Goal: Transaction & Acquisition: Book appointment/travel/reservation

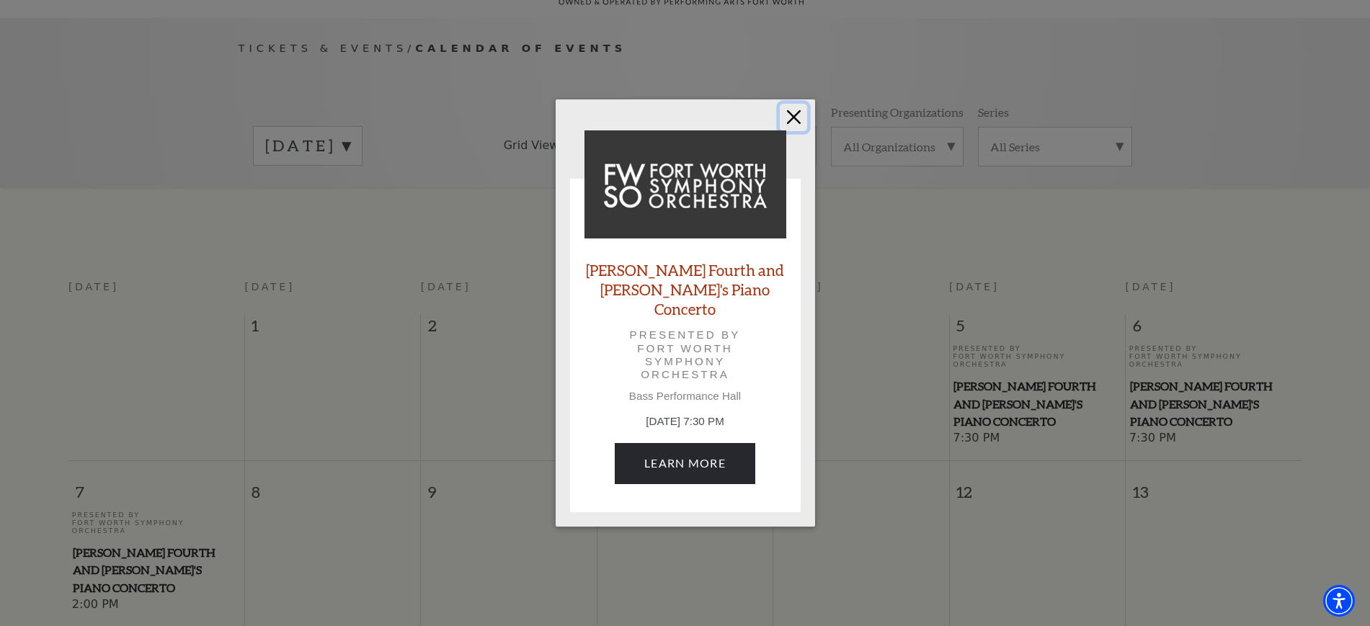
click at [797, 128] on button "Close" at bounding box center [793, 117] width 27 height 27
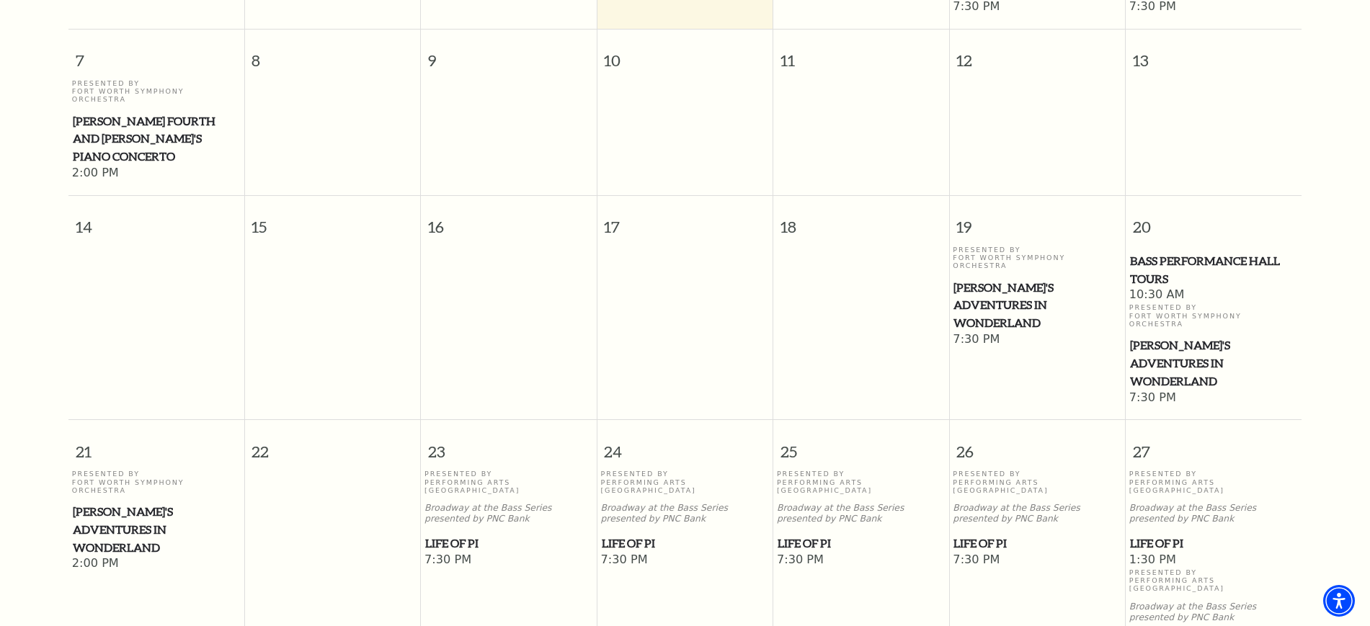
scroll to position [578, 0]
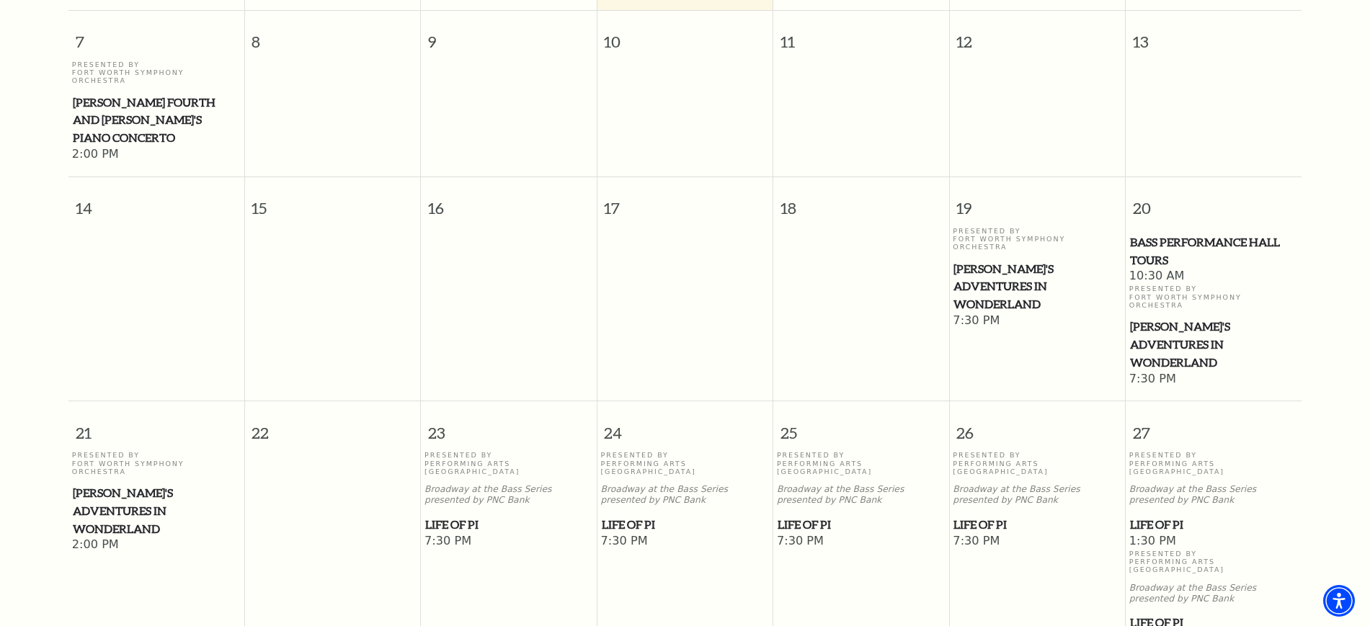
click at [623, 516] on span "Life of Pi" at bounding box center [685, 525] width 167 height 18
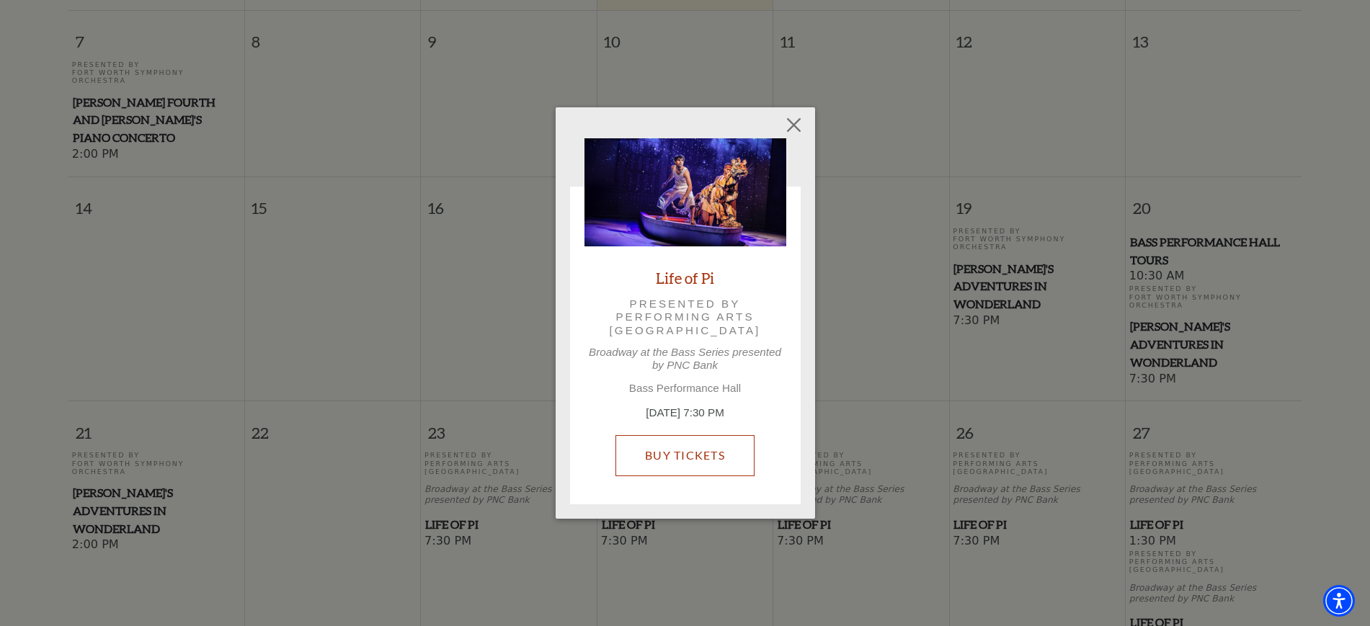
click at [671, 447] on link "Buy Tickets" at bounding box center [684, 455] width 139 height 40
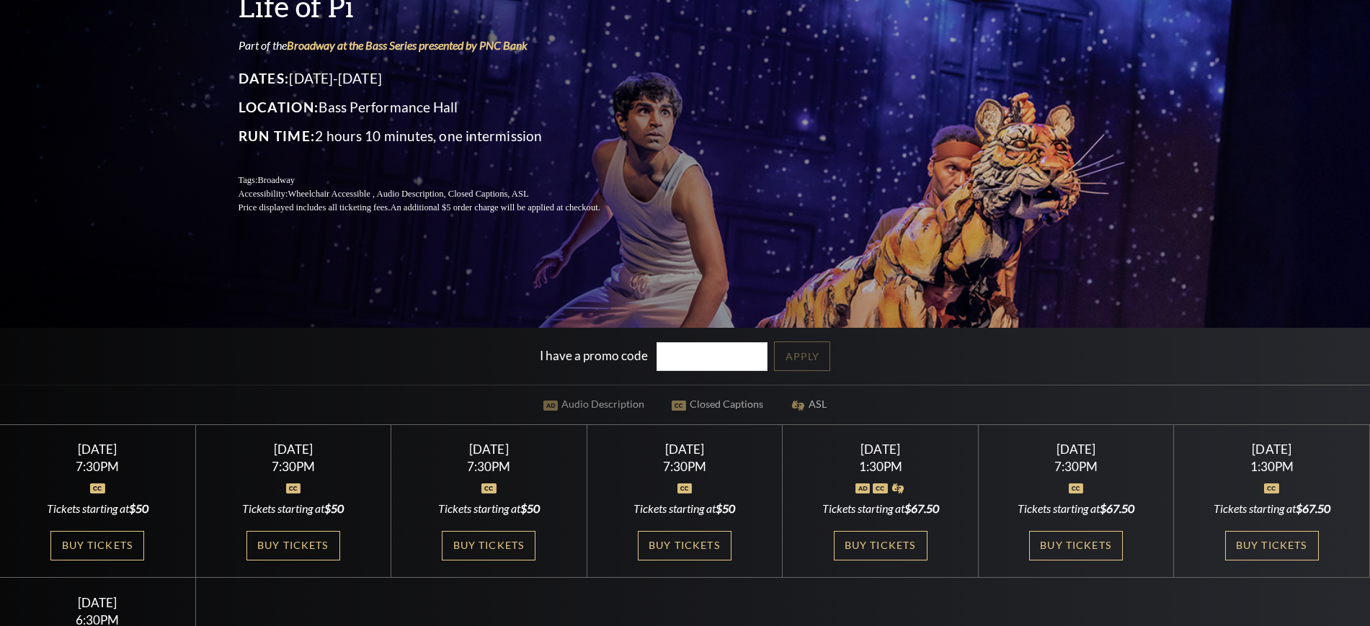
scroll to position [450, 0]
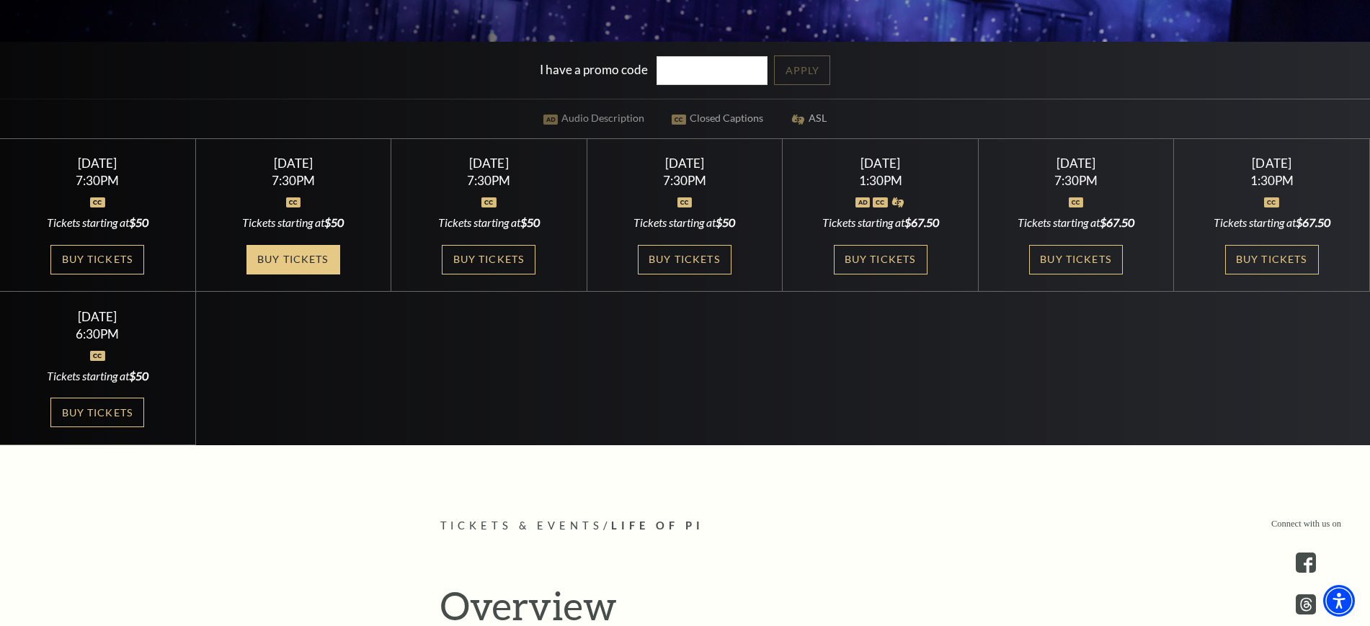
click at [305, 248] on link "Buy Tickets" at bounding box center [293, 260] width 94 height 30
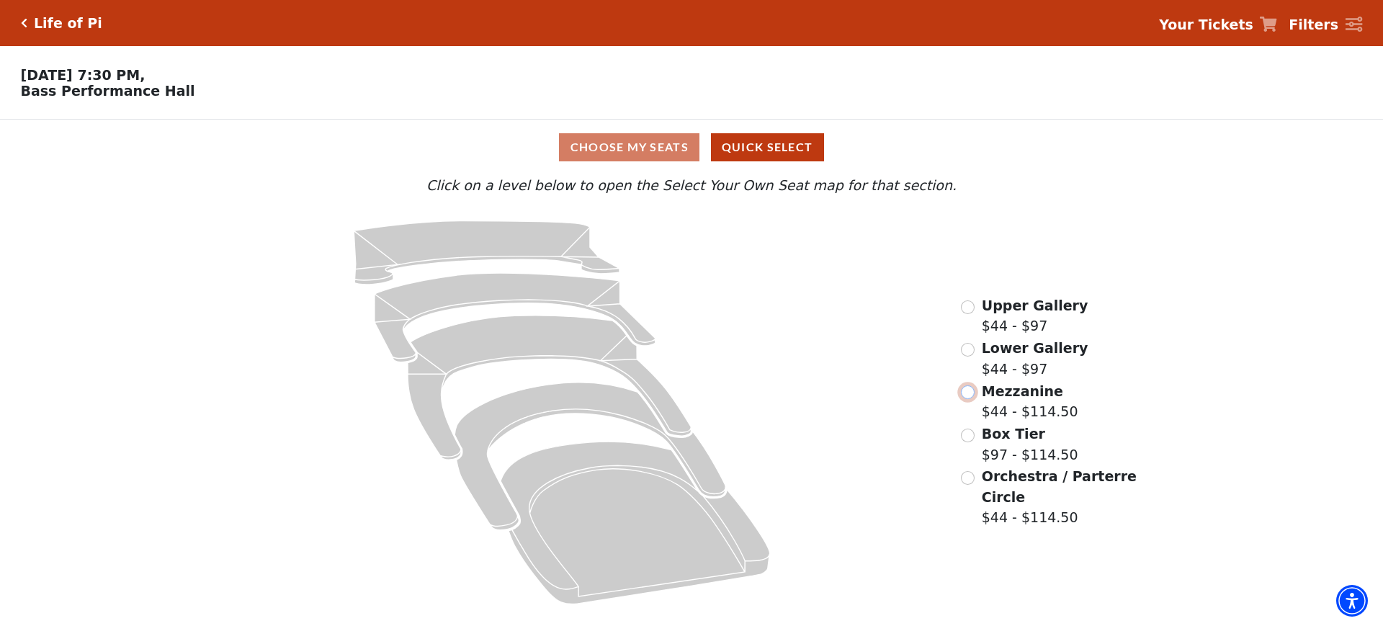
click at [969, 399] on input "Mezzanine$44 - $114.50\a" at bounding box center [968, 392] width 14 height 14
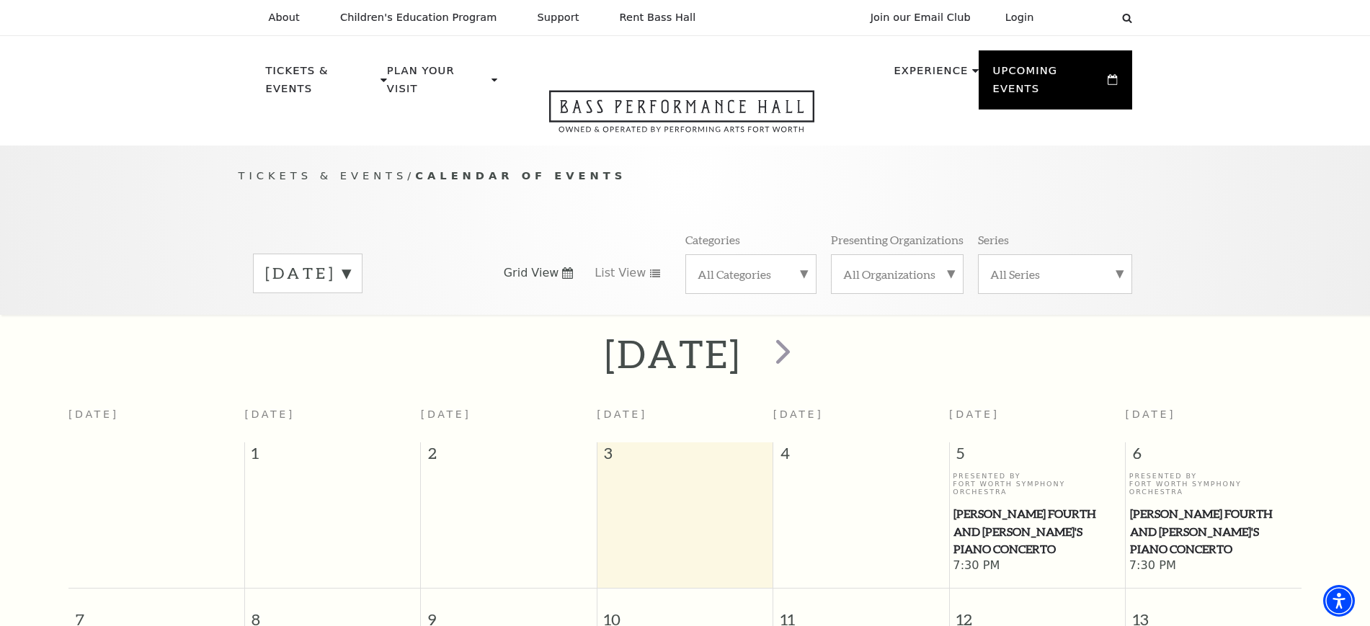
click at [350, 262] on label "September 2025" at bounding box center [307, 273] width 85 height 22
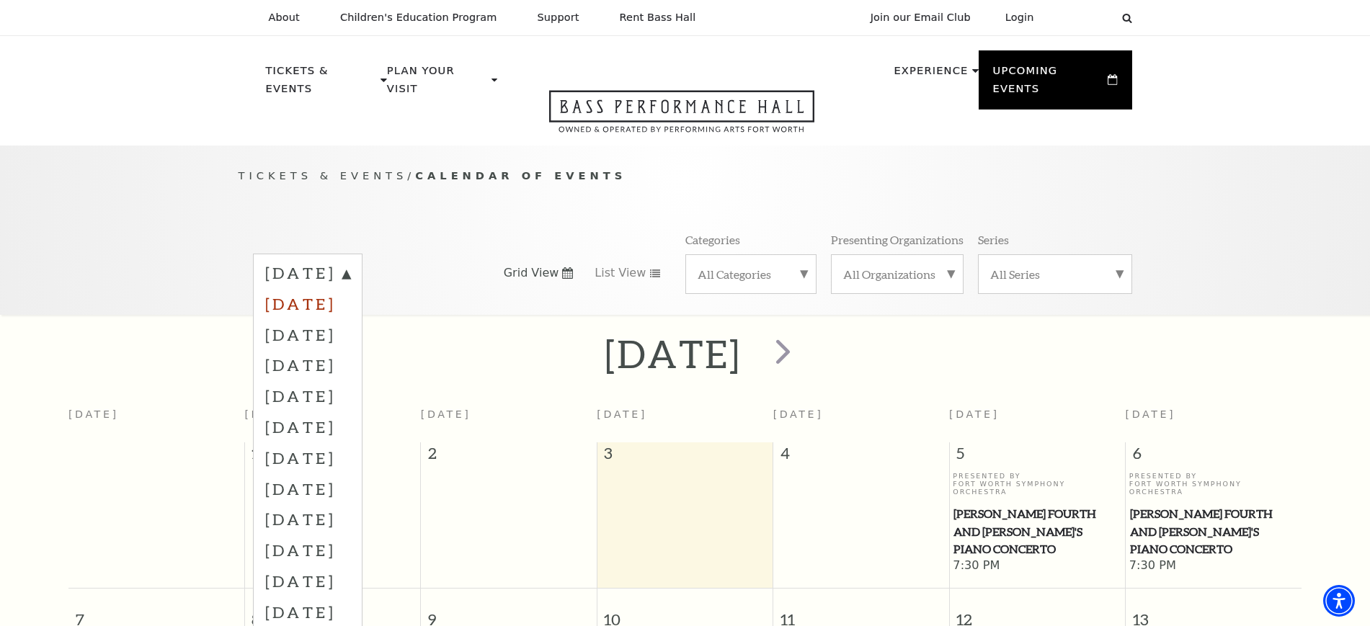
click at [349, 288] on label "October 2025" at bounding box center [307, 303] width 85 height 31
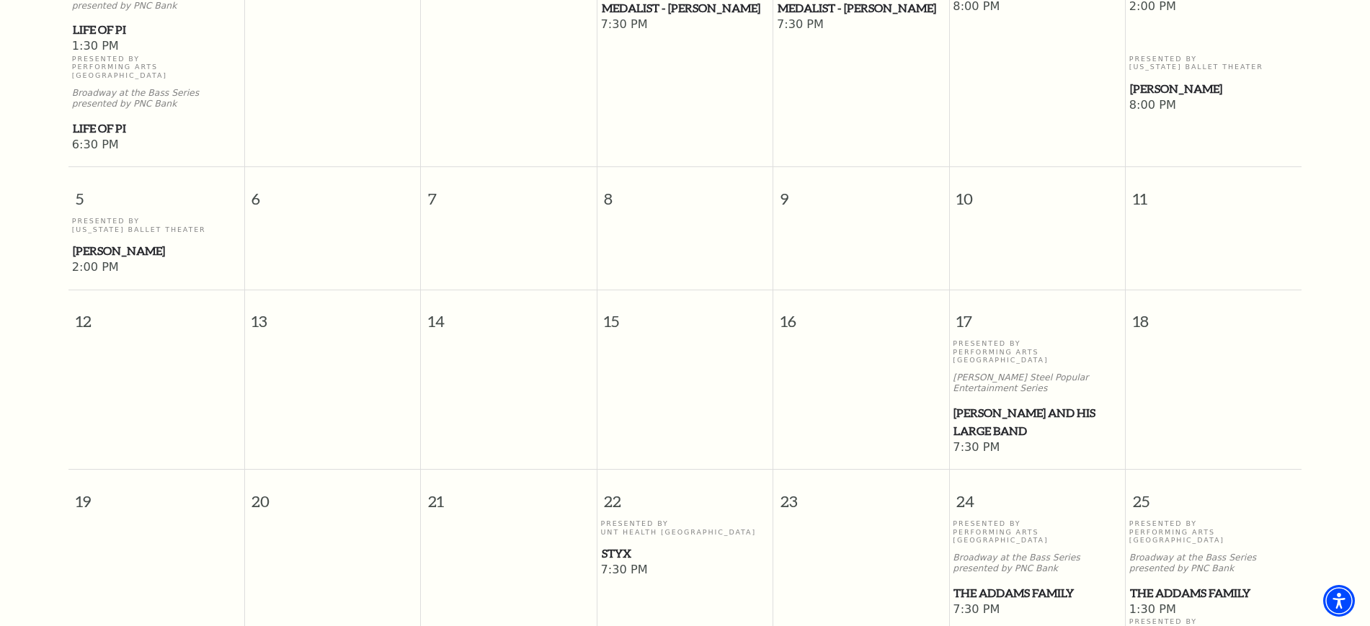
scroll to position [398, 0]
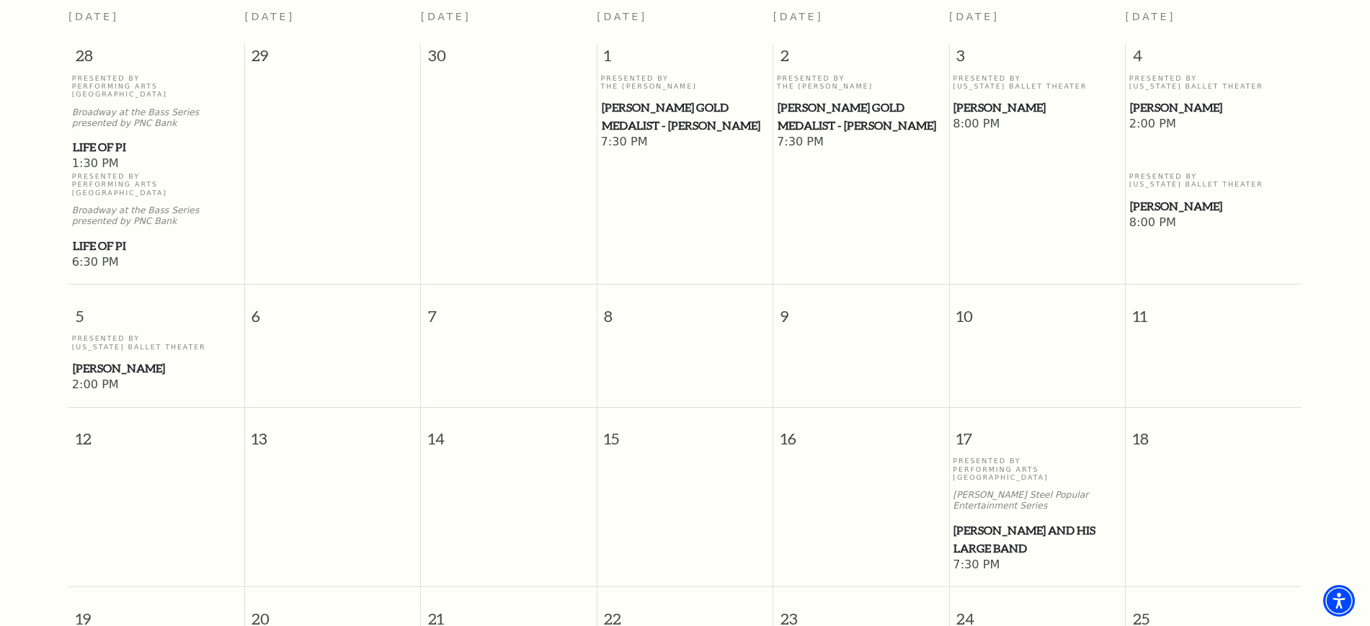
click at [1176, 197] on span "Peter Pan" at bounding box center [1213, 206] width 167 height 18
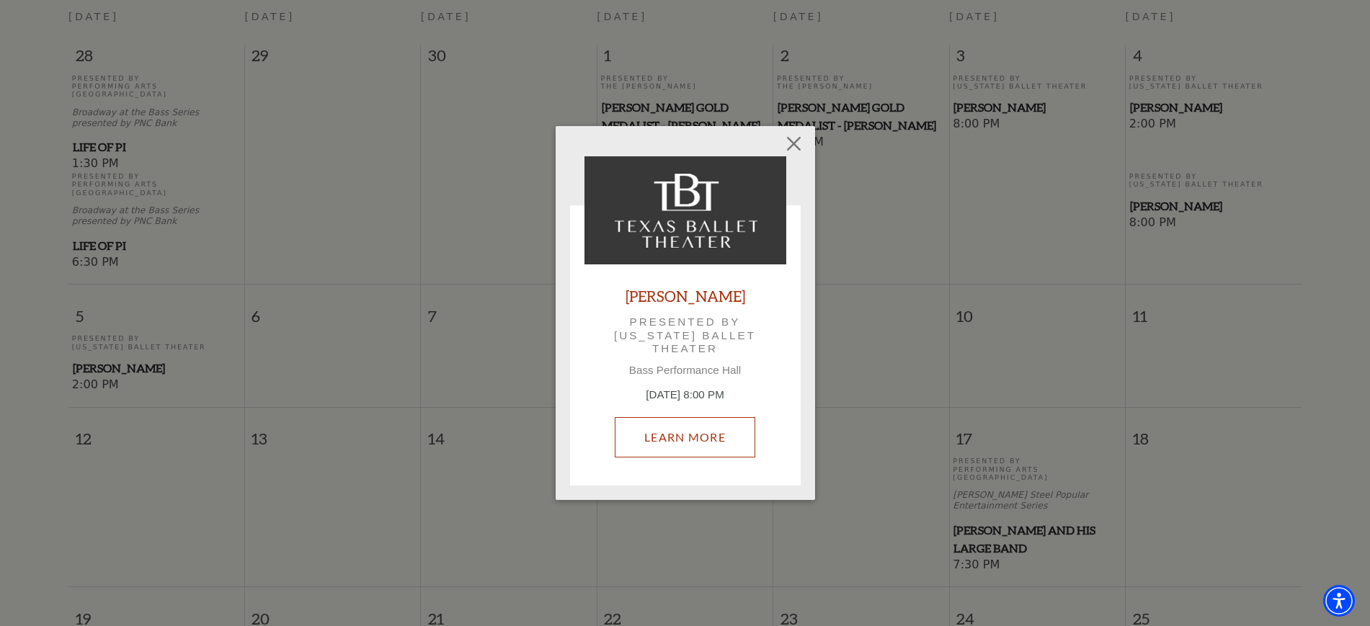
click at [672, 434] on link "Learn More" at bounding box center [685, 437] width 140 height 40
click at [796, 150] on button "Close" at bounding box center [793, 143] width 27 height 27
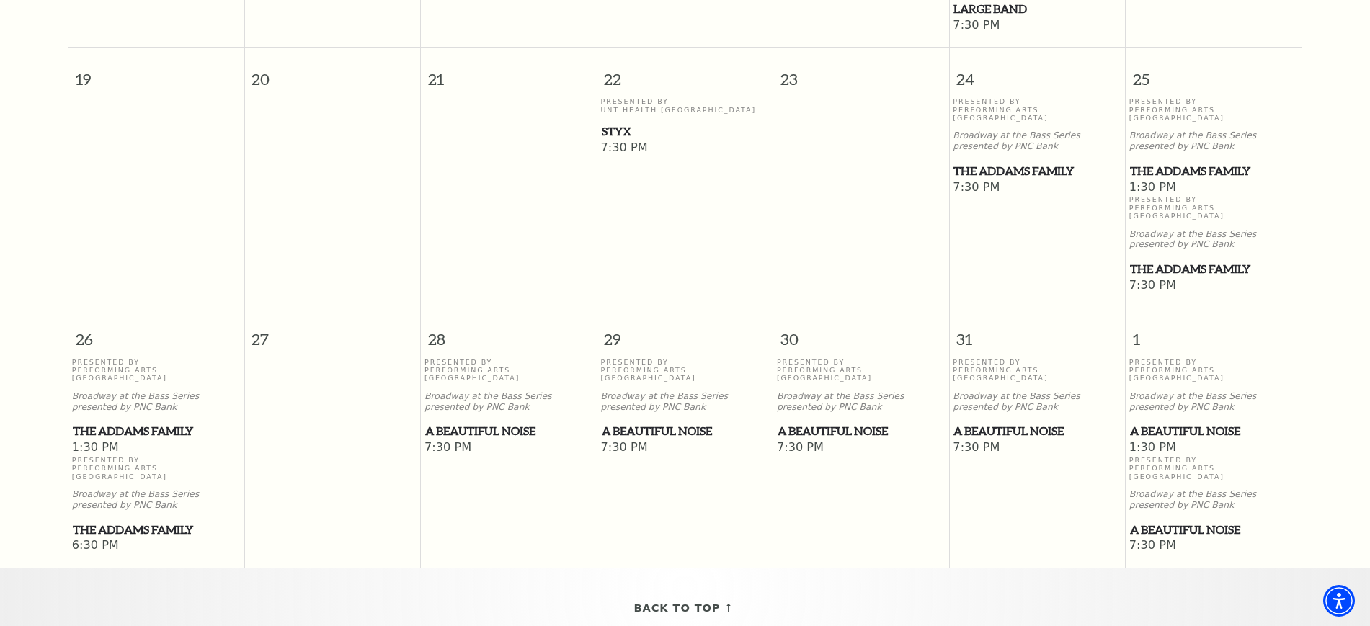
scroll to position [938, 0]
click at [1030, 161] on span "The Addams Family" at bounding box center [1036, 170] width 167 height 18
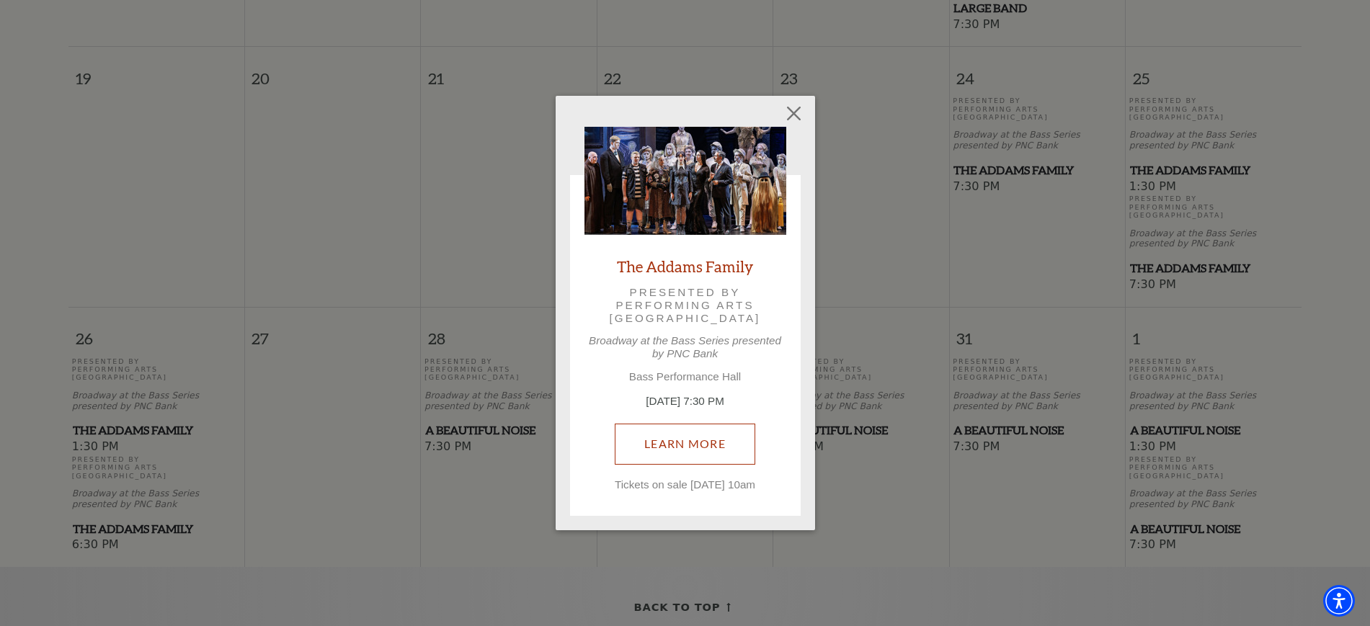
click at [713, 427] on link "Learn More" at bounding box center [685, 444] width 140 height 40
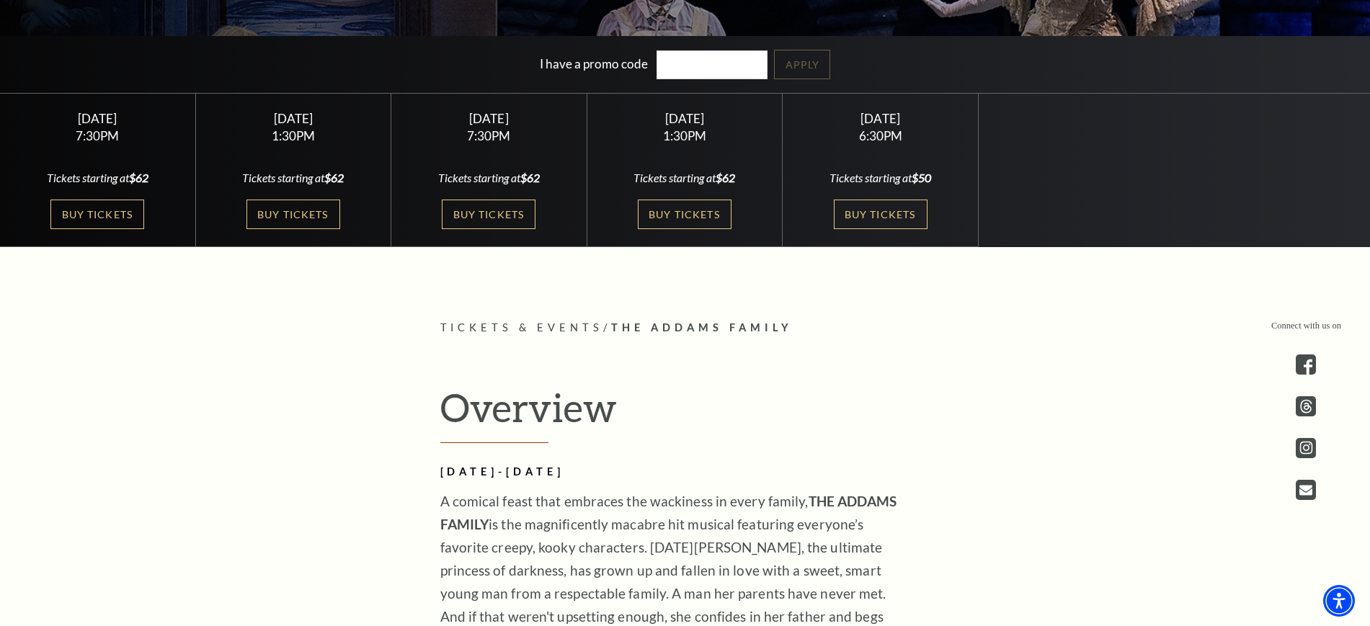
scroll to position [450, 0]
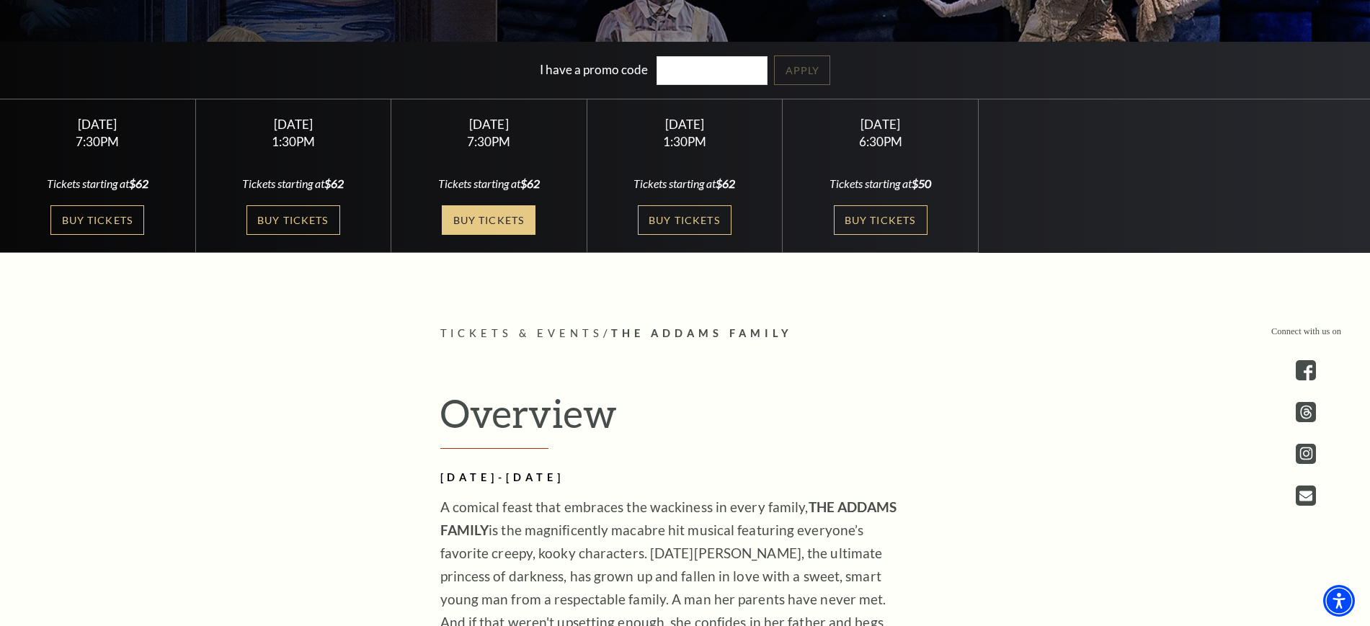
click at [506, 213] on link "Buy Tickets" at bounding box center [489, 220] width 94 height 30
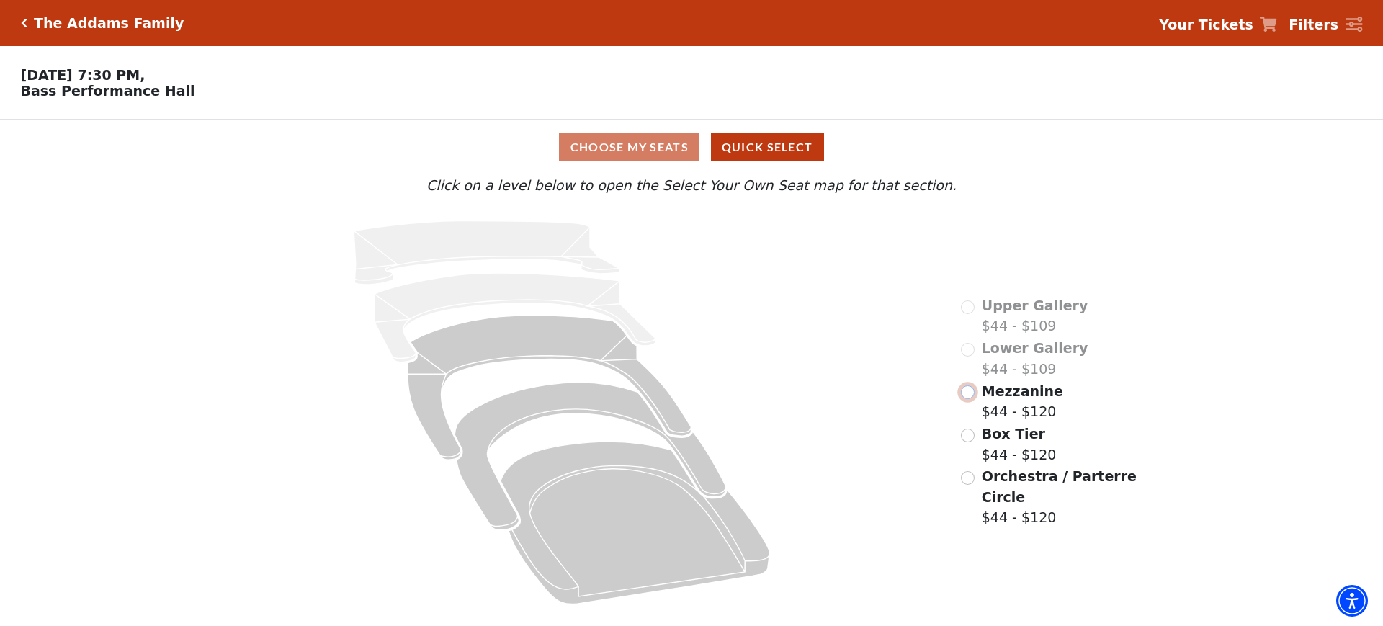
click at [970, 399] on input "Mezzanine$44 - $120\a" at bounding box center [968, 392] width 14 height 14
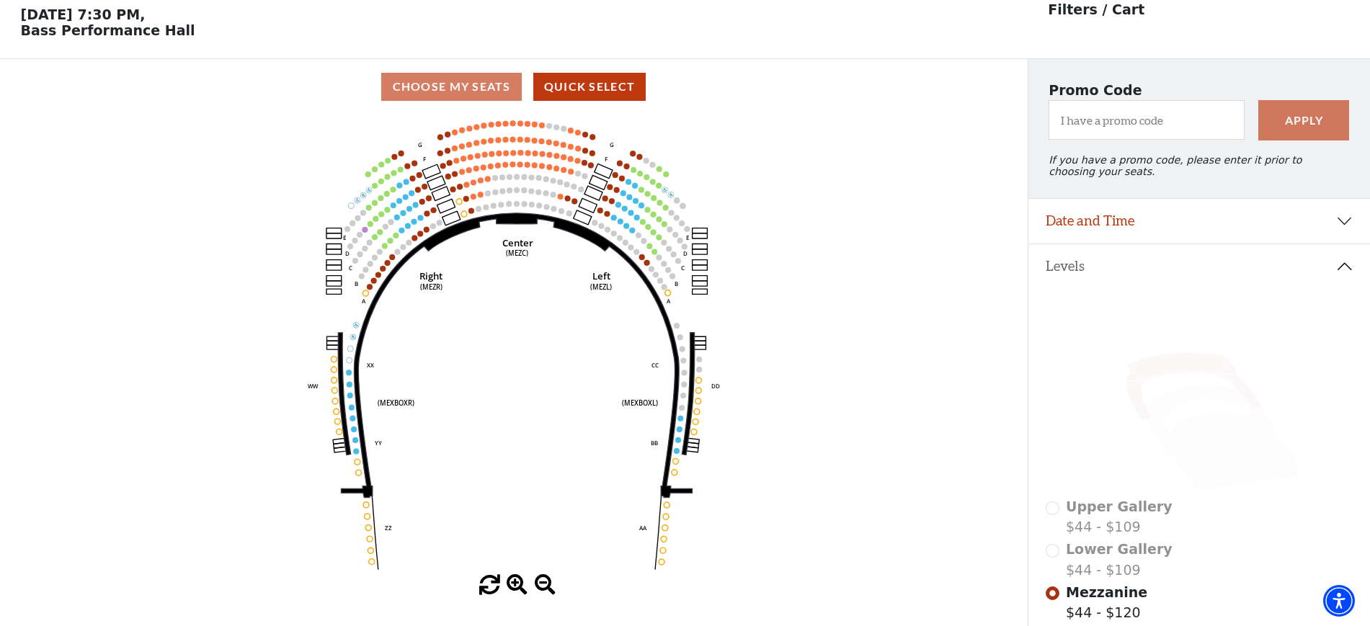
scroll to position [67, 0]
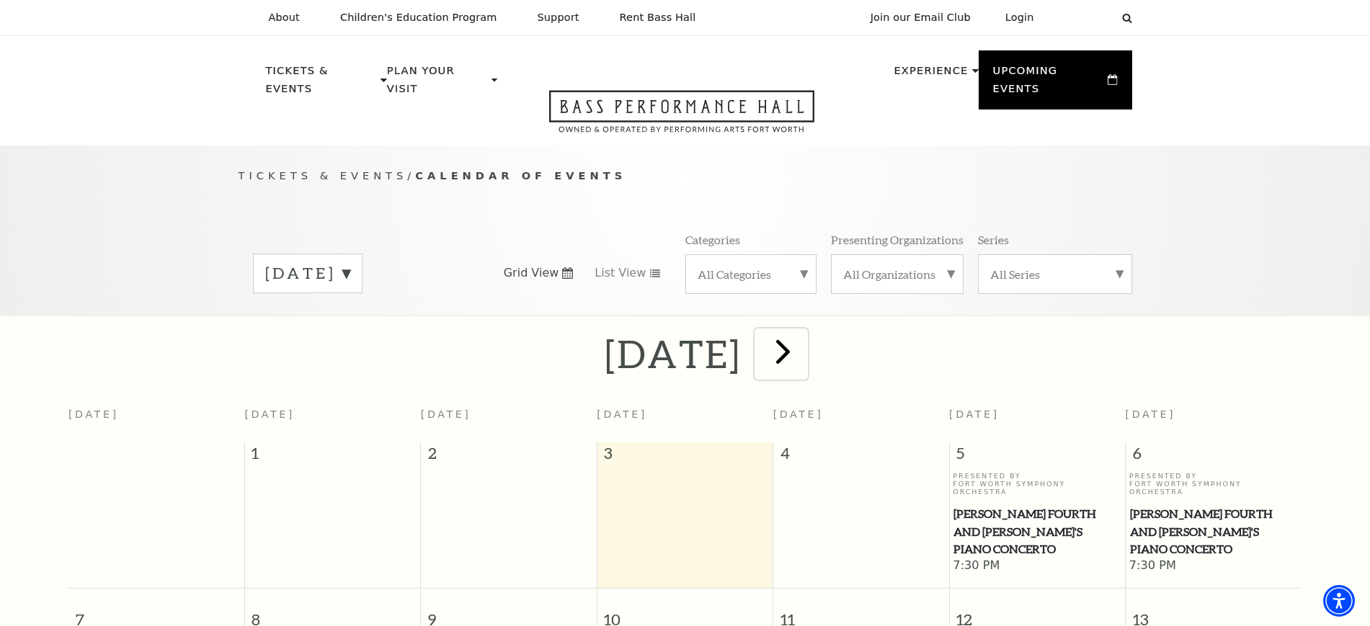
click at [803, 339] on span "next" at bounding box center [782, 351] width 41 height 41
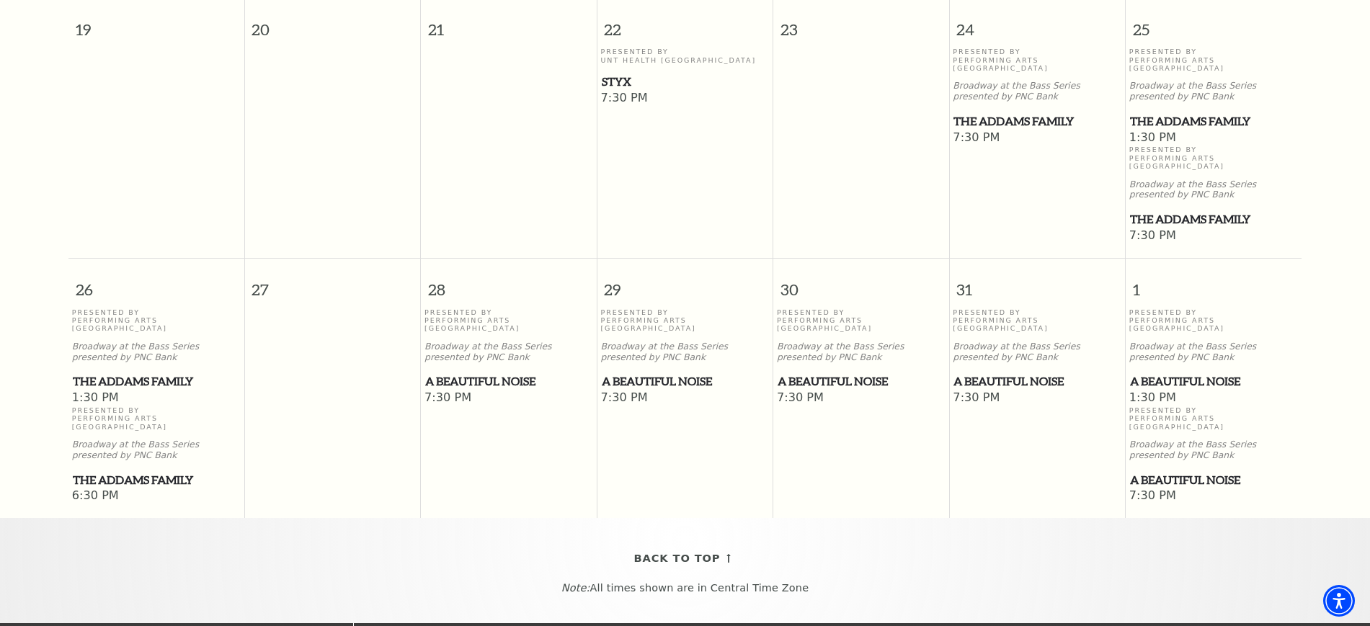
scroll to position [1028, 0]
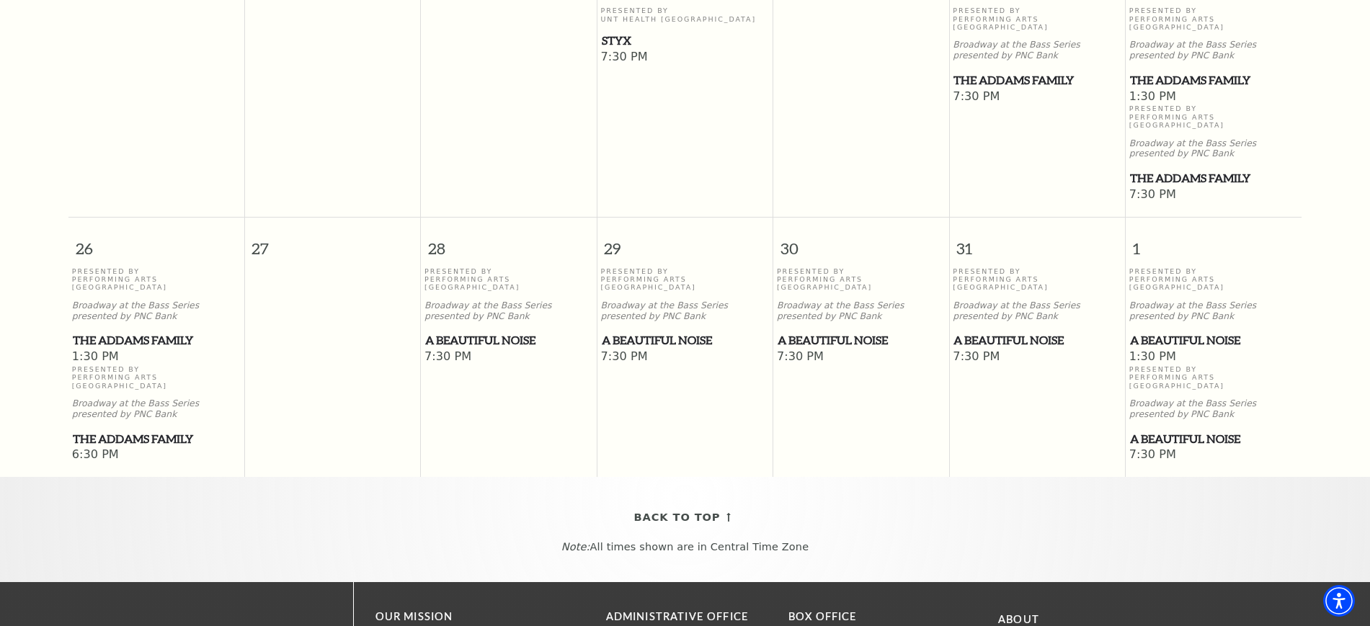
click at [650, 331] on span "A Beautiful Noise" at bounding box center [685, 340] width 167 height 18
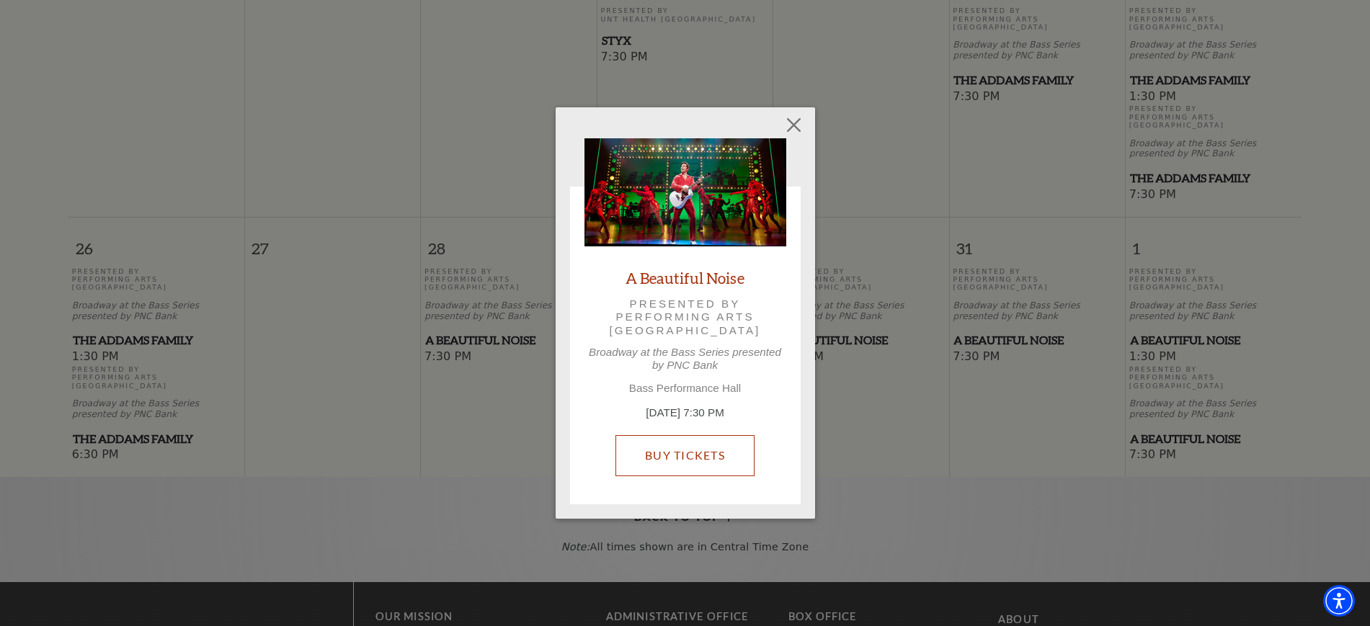
click at [682, 450] on link "Buy Tickets" at bounding box center [684, 455] width 139 height 40
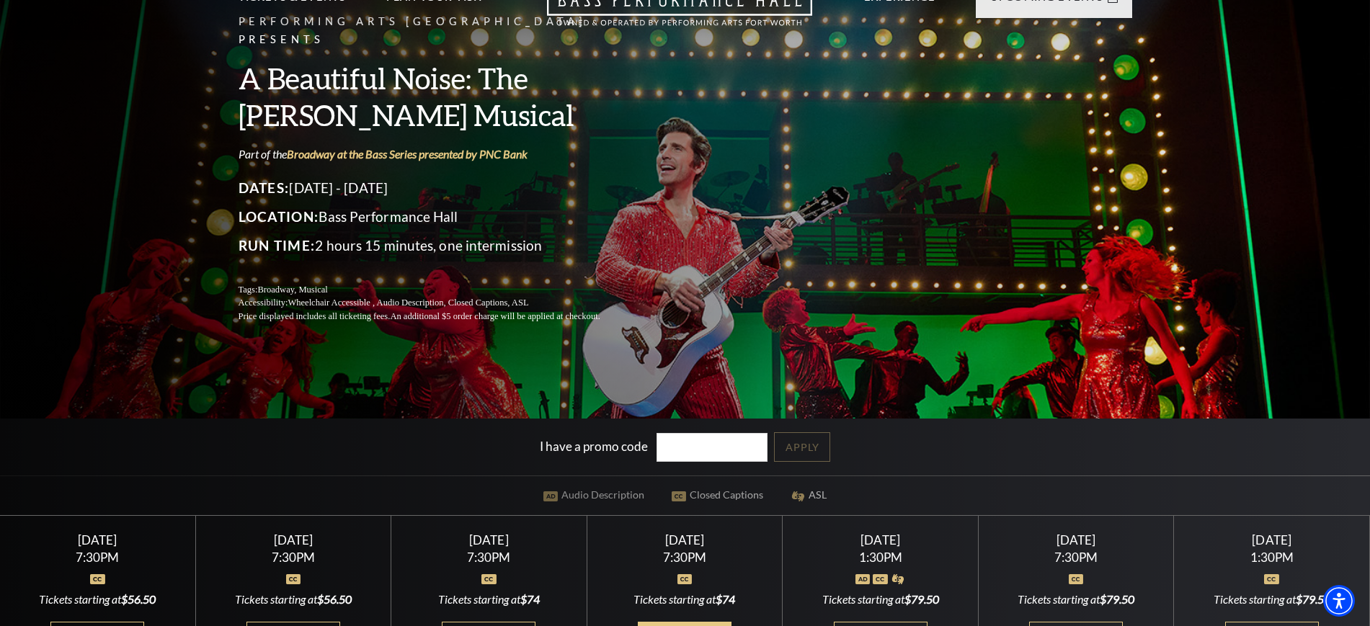
scroll to position [360, 0]
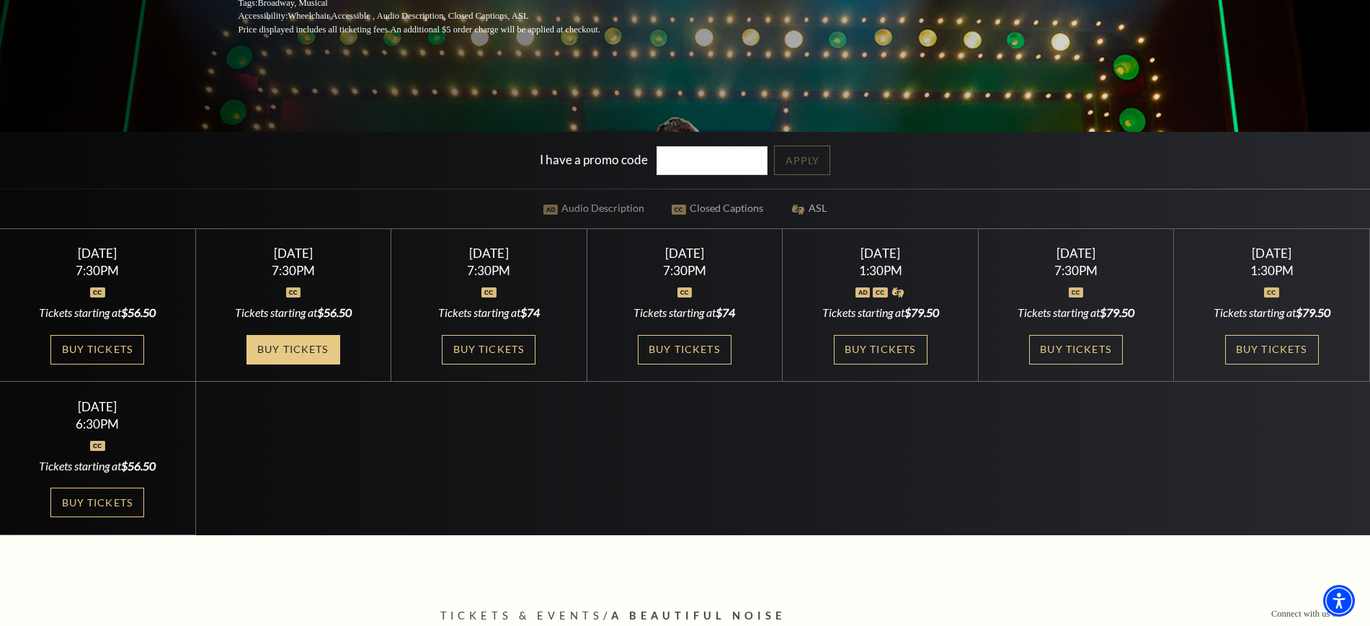
click at [311, 348] on link "Buy Tickets" at bounding box center [293, 350] width 94 height 30
drag, startPoint x: 861, startPoint y: 346, endPoint x: 844, endPoint y: 349, distance: 17.0
click at [862, 346] on link "Buy Tickets" at bounding box center [881, 350] width 94 height 30
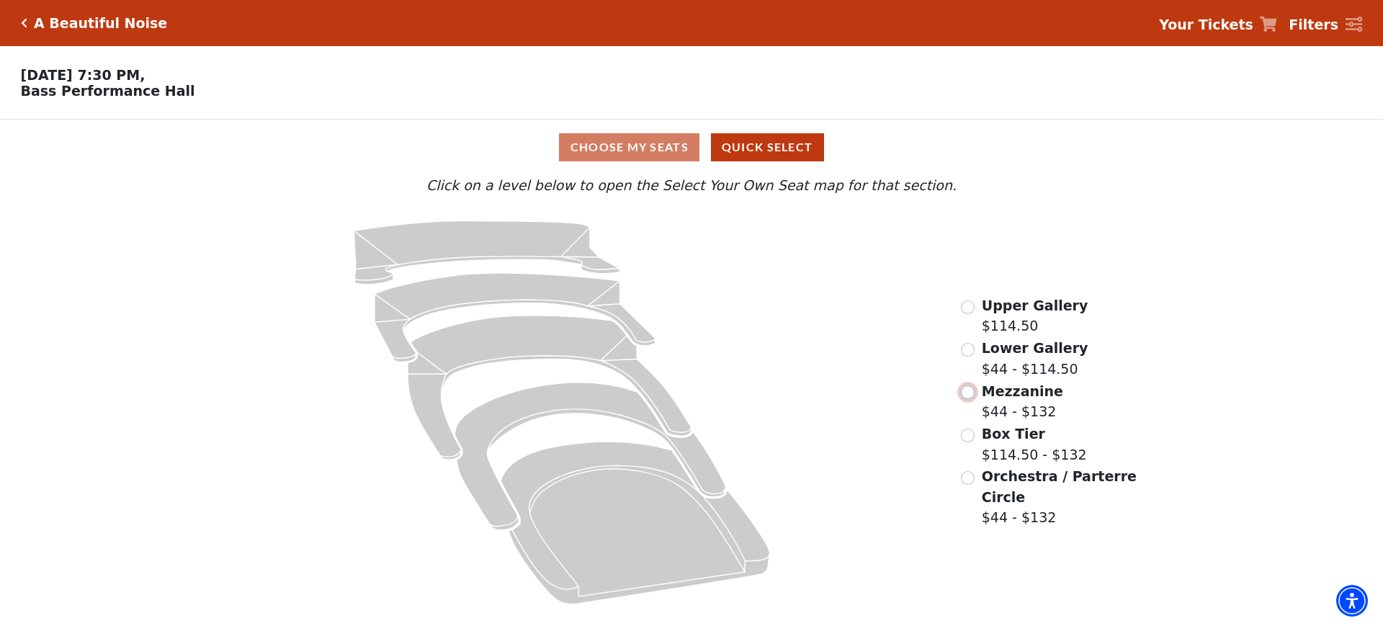
click at [973, 398] on input "Mezzanine$44 - $132\a" at bounding box center [968, 392] width 14 height 14
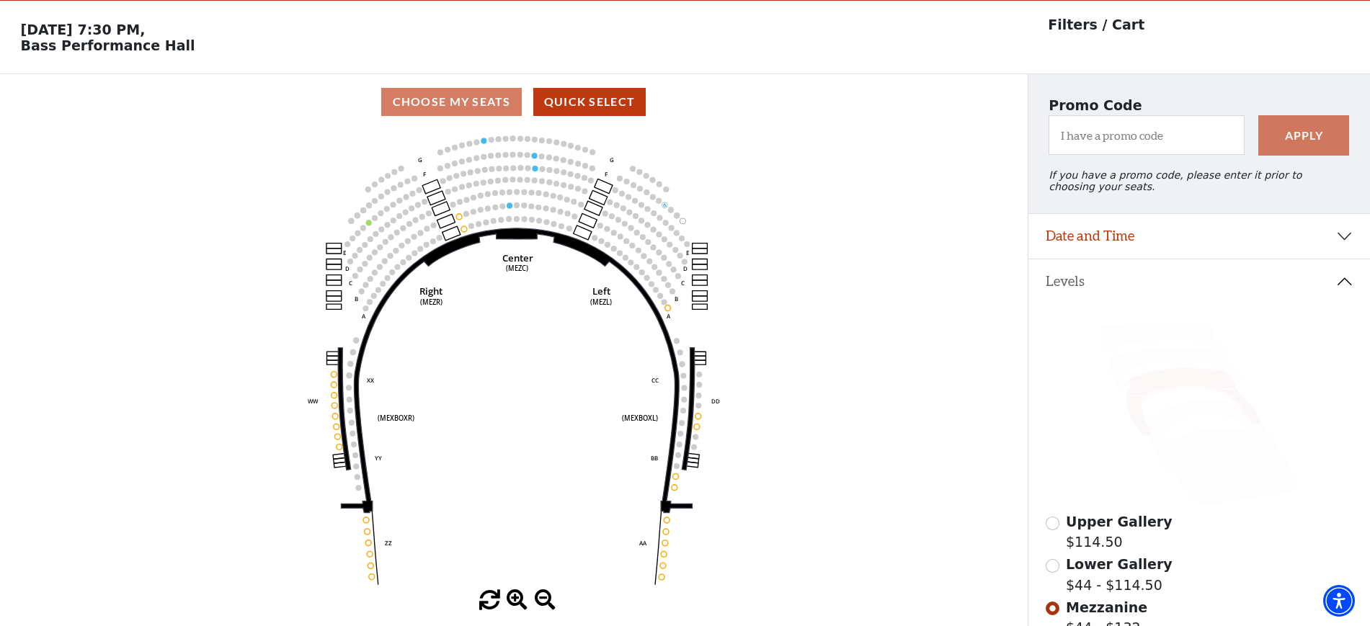
scroll to position [67, 0]
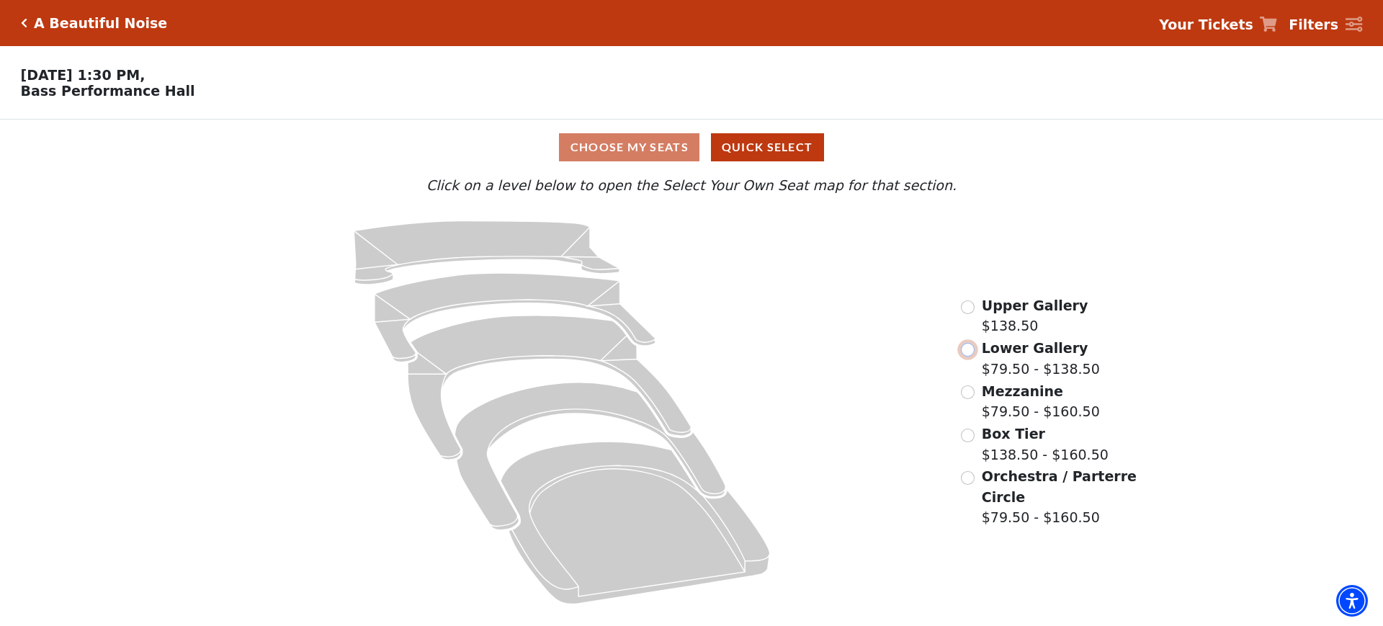
click at [968, 356] on input "Lower Gallery$79.50 - $138.50\a" at bounding box center [968, 350] width 14 height 14
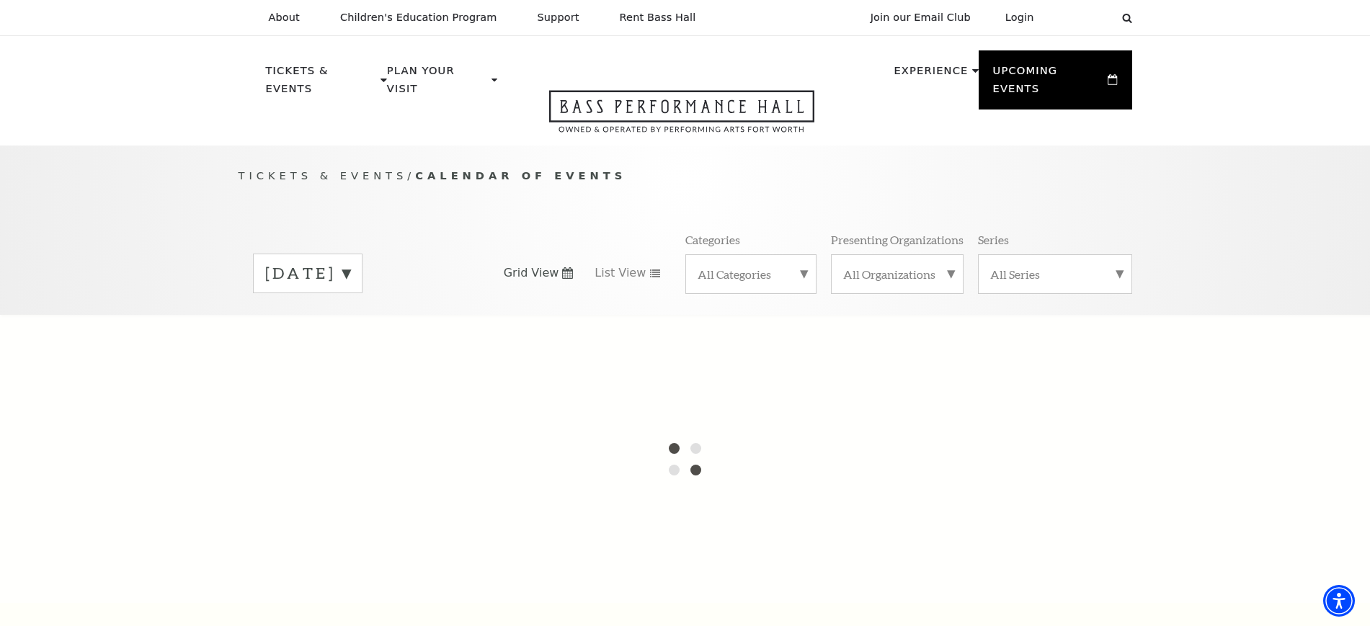
click at [350, 264] on label "September 2025" at bounding box center [307, 273] width 85 height 22
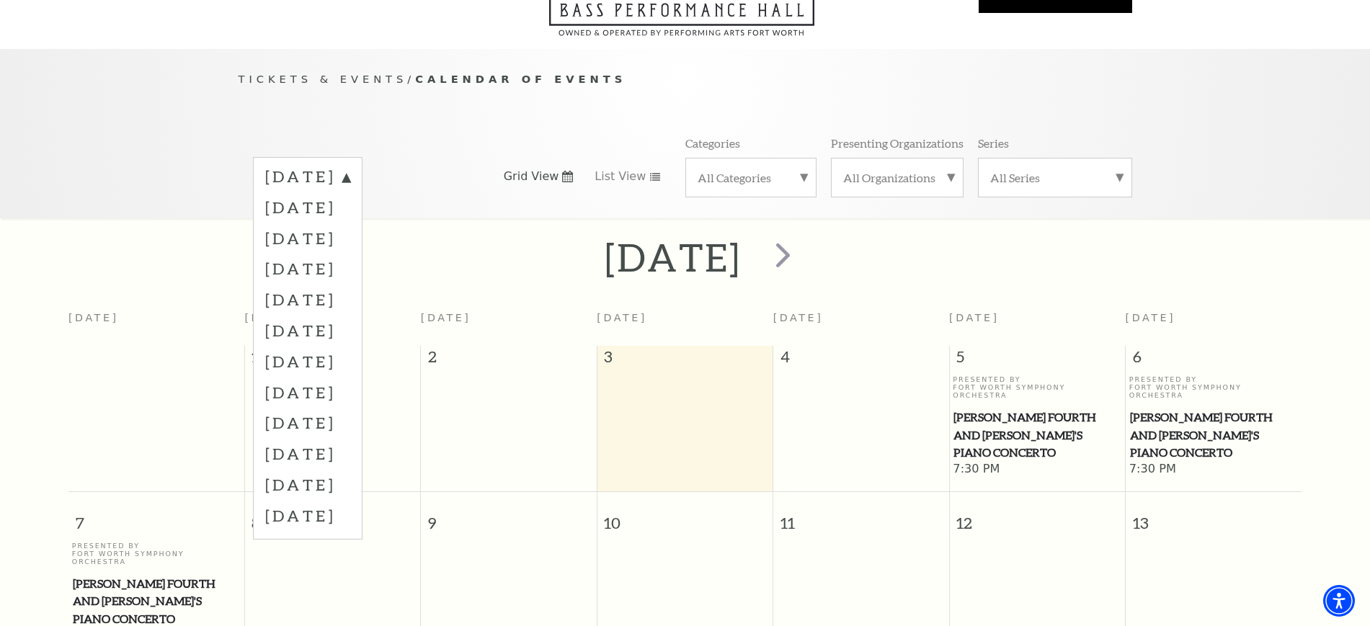
scroll to position [128, 0]
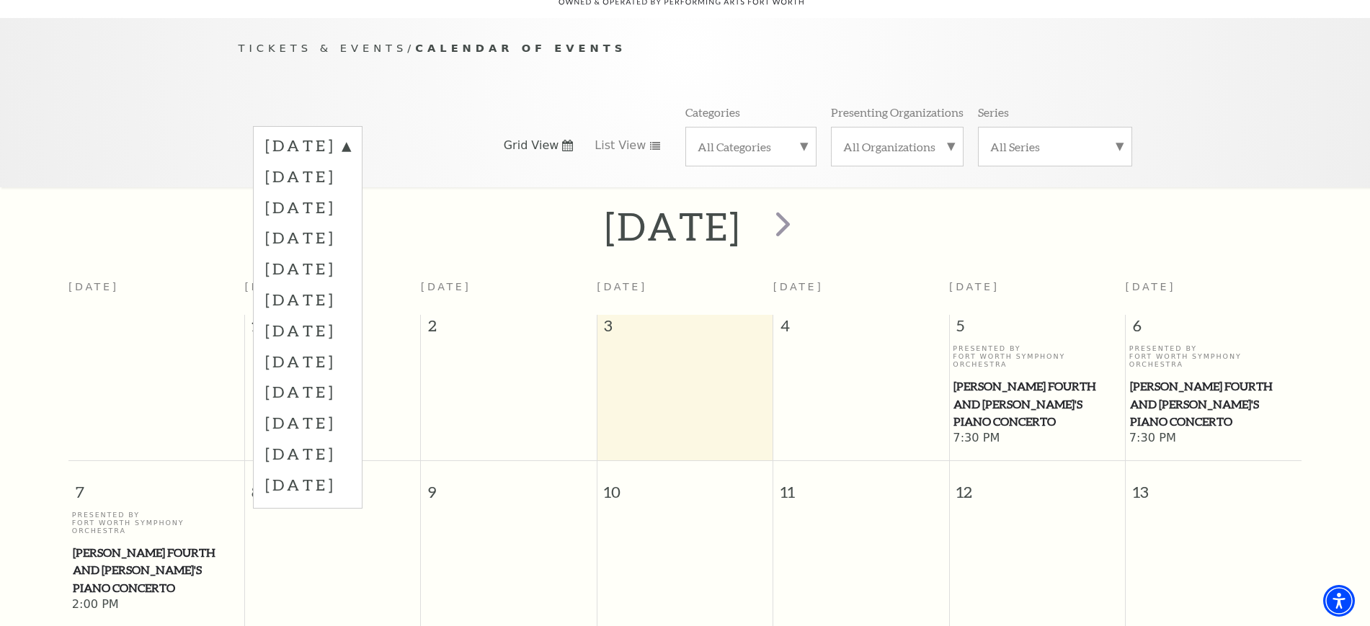
click at [92, 71] on div "Tickets & Events / Calendar of Events September 2025 October 2025 November 2025…" at bounding box center [685, 102] width 1370 height 169
click at [325, 222] on label "December 2025" at bounding box center [307, 237] width 85 height 31
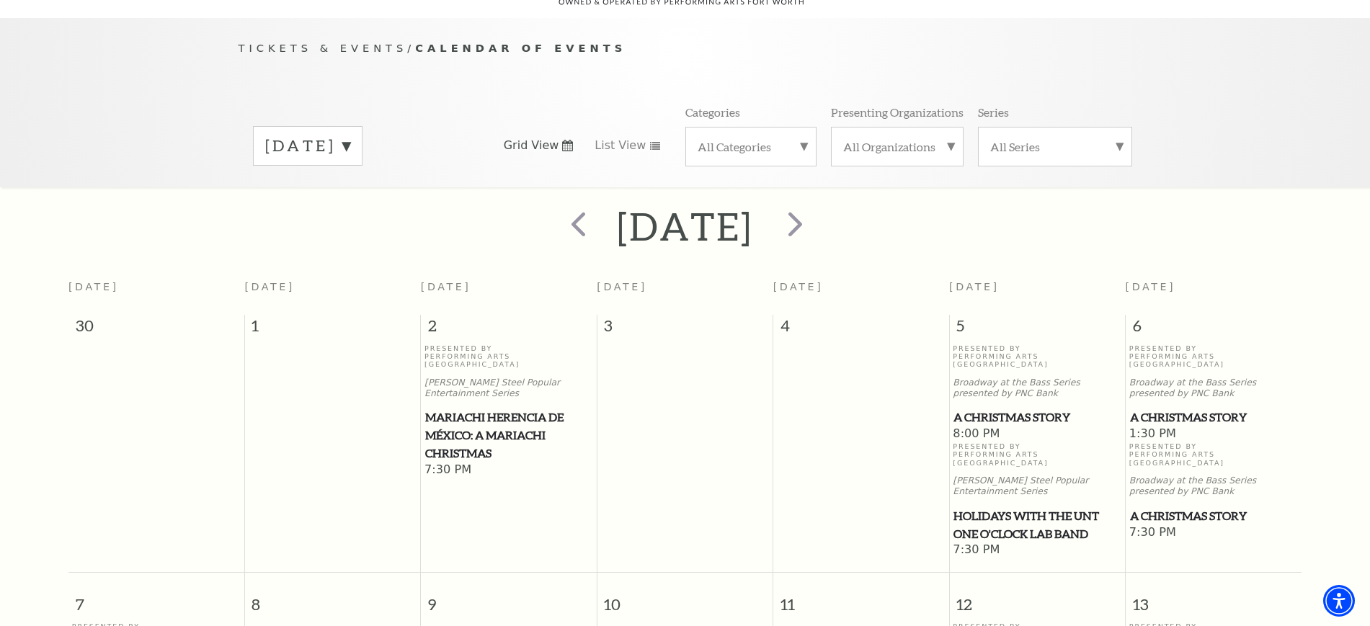
click at [988, 408] on span "A Christmas Story" at bounding box center [1036, 417] width 167 height 18
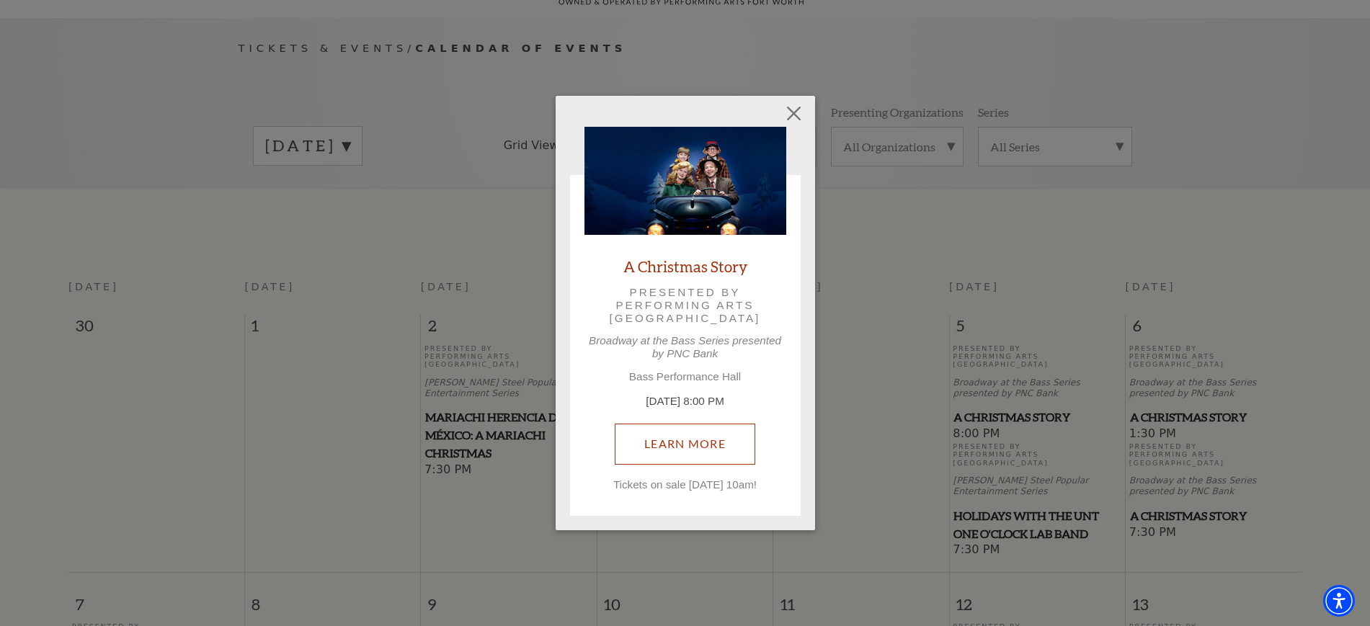
click at [711, 394] on div "A Christmas Story Presented by Performing Arts Fort Worth Broadway at the Bass …" at bounding box center [685, 309] width 202 height 365
click at [679, 460] on link "Learn More" at bounding box center [685, 444] width 140 height 40
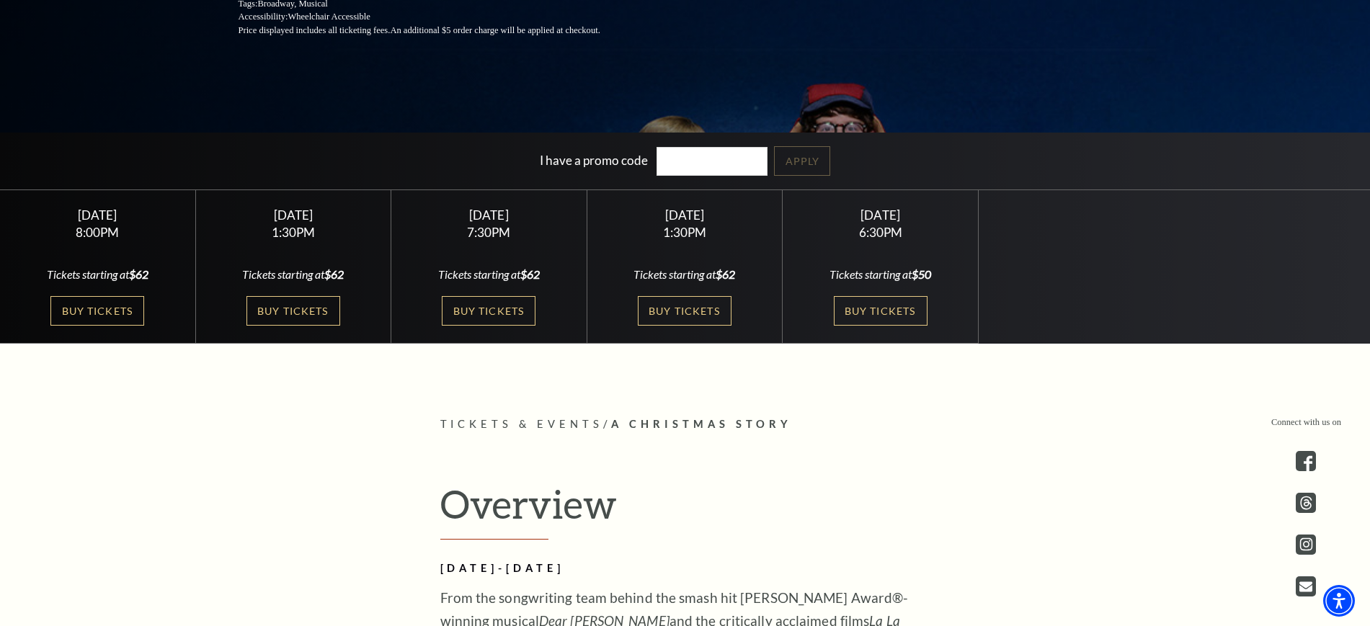
scroll to position [360, 0]
click at [107, 305] on link "Buy Tickets" at bounding box center [97, 310] width 94 height 30
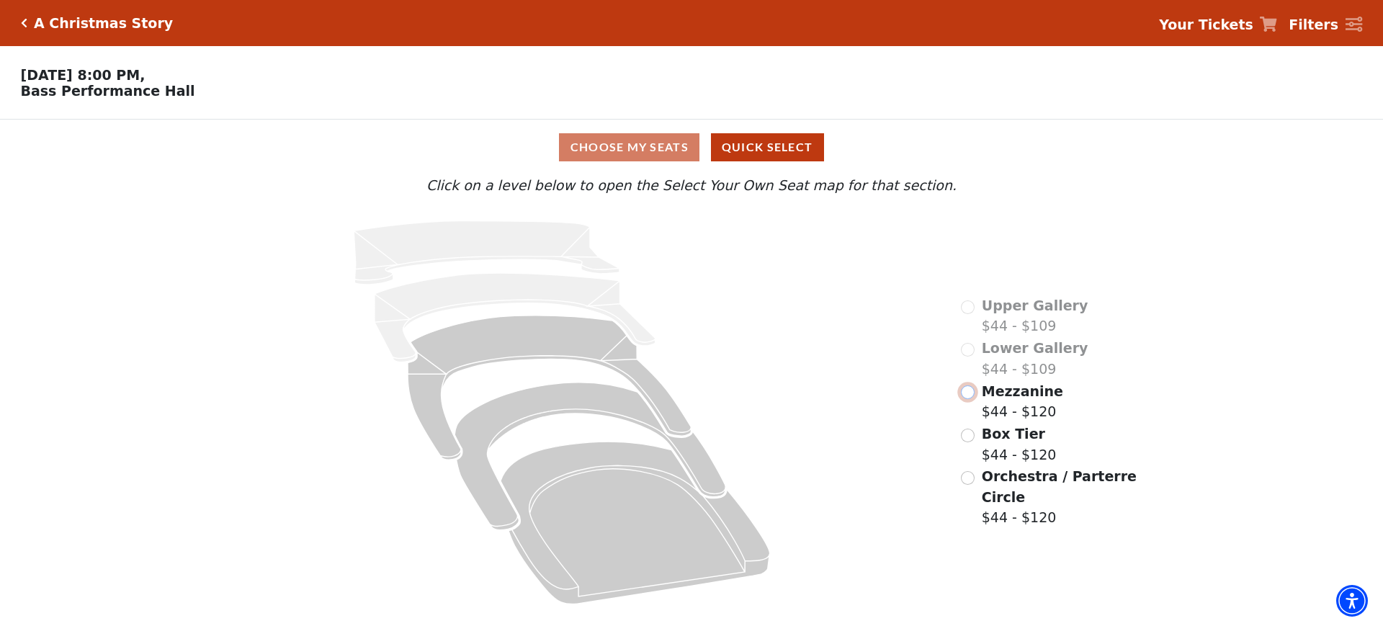
click at [968, 399] on input "Mezzanine$44 - $120\a" at bounding box center [968, 392] width 14 height 14
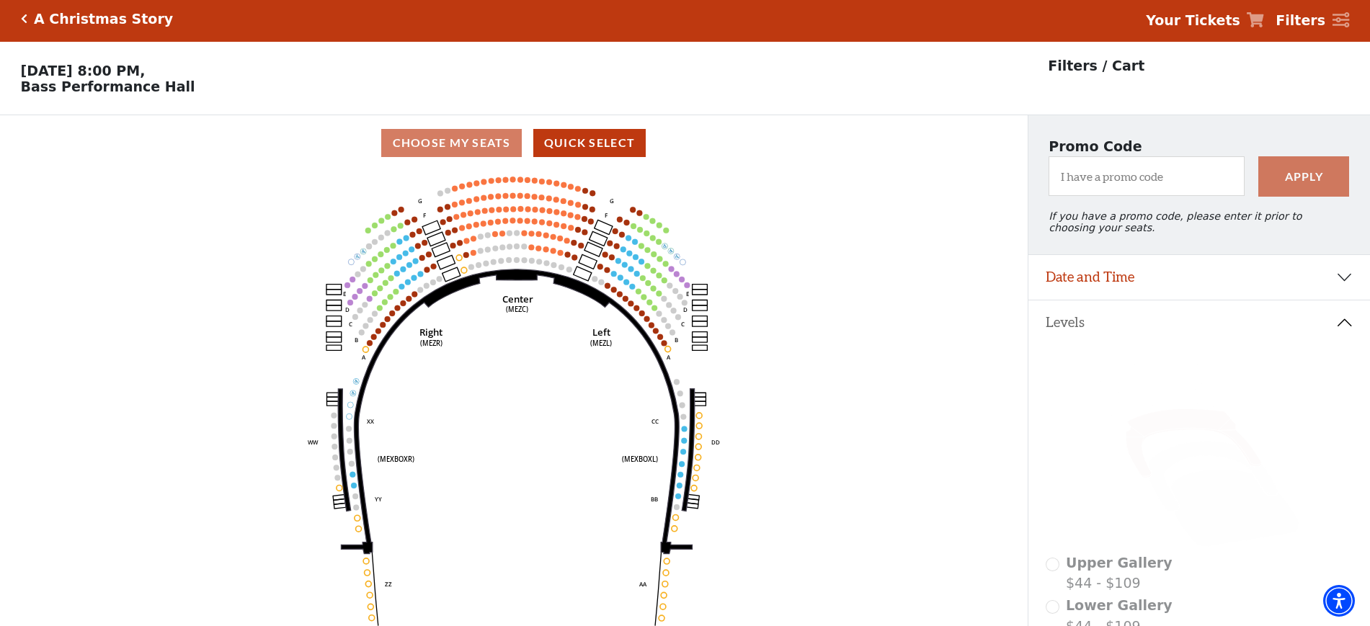
scroll to position [67, 0]
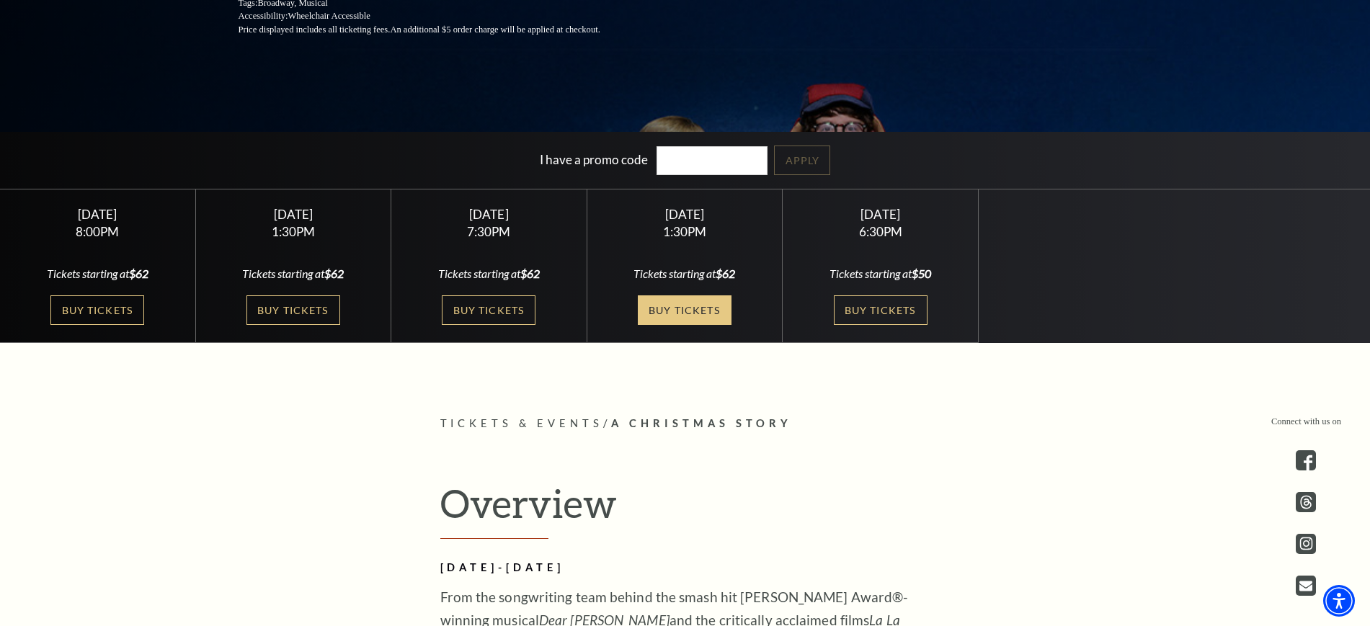
click at [670, 309] on link "Buy Tickets" at bounding box center [685, 310] width 94 height 30
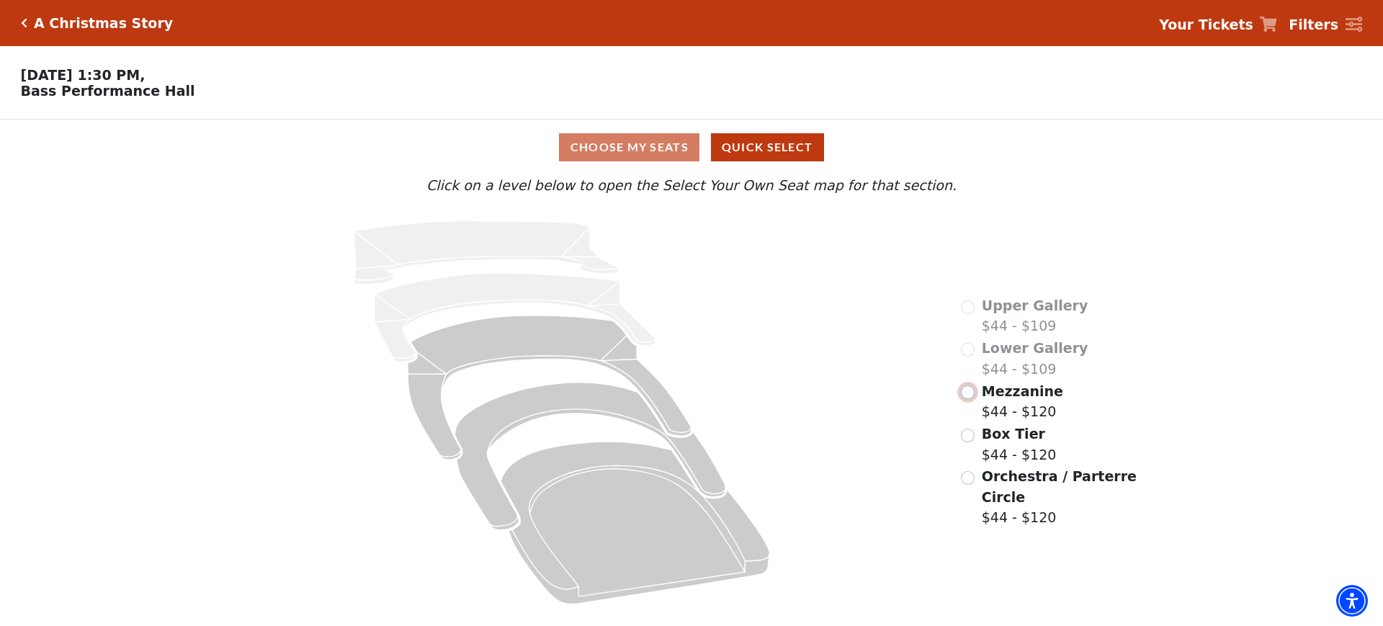
click at [970, 399] on input "Mezzanine$44 - $120\a" at bounding box center [968, 392] width 14 height 14
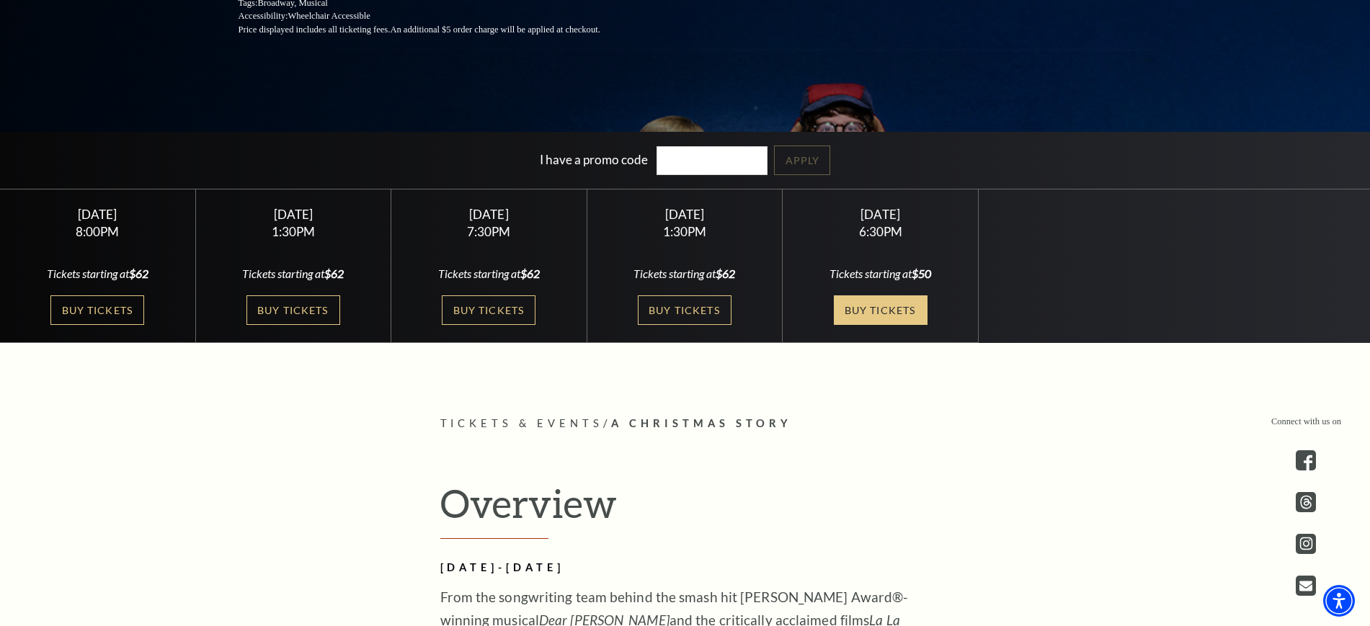
click at [879, 301] on link "Buy Tickets" at bounding box center [881, 310] width 94 height 30
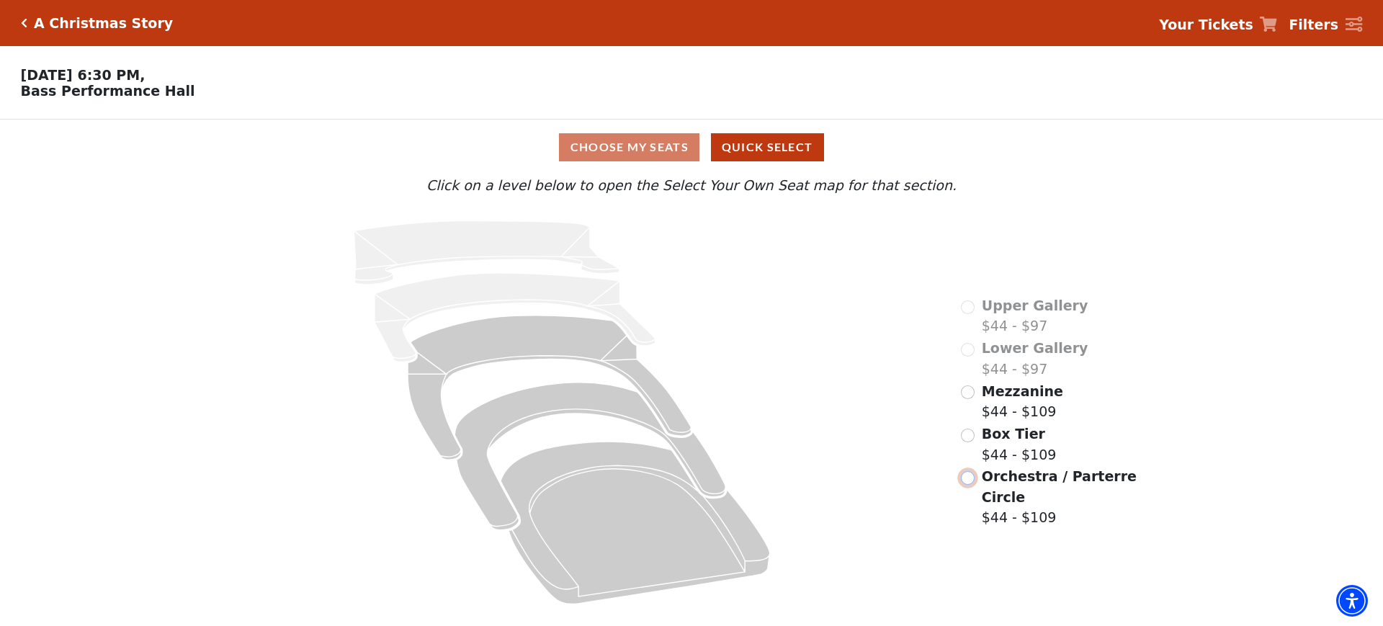
click at [964, 471] on input "Orchestra / Parterre Circle$44 - $109\a" at bounding box center [968, 478] width 14 height 14
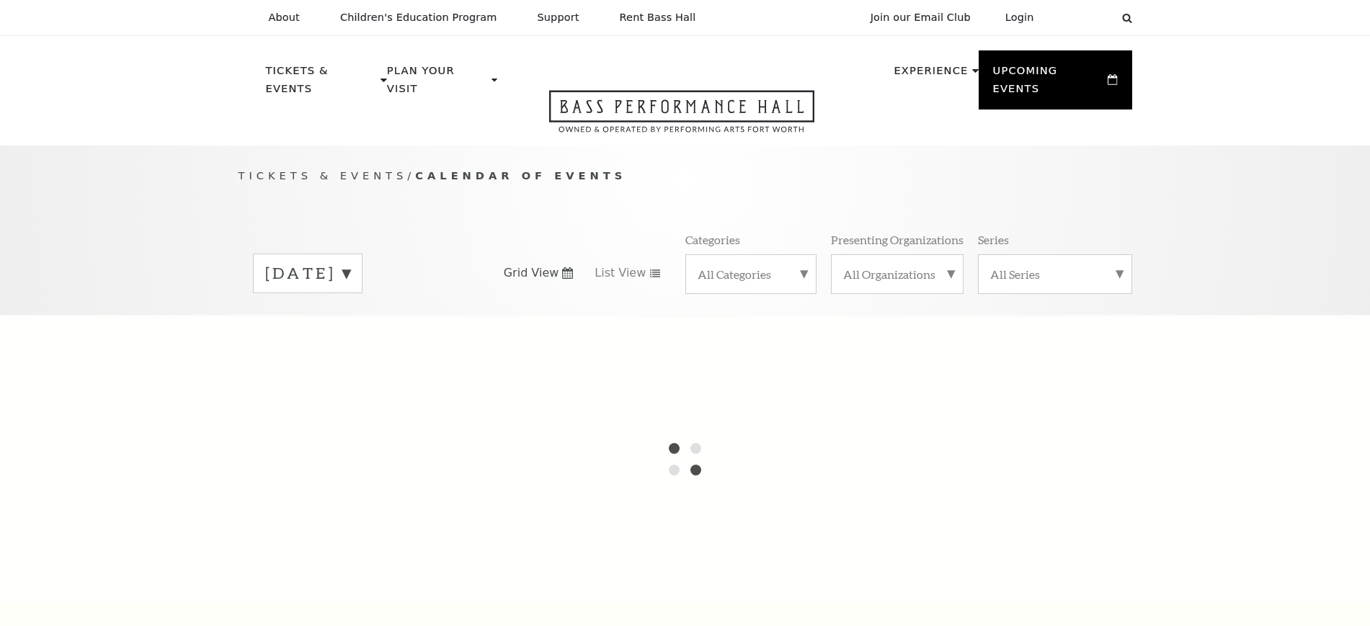
scroll to position [128, 0]
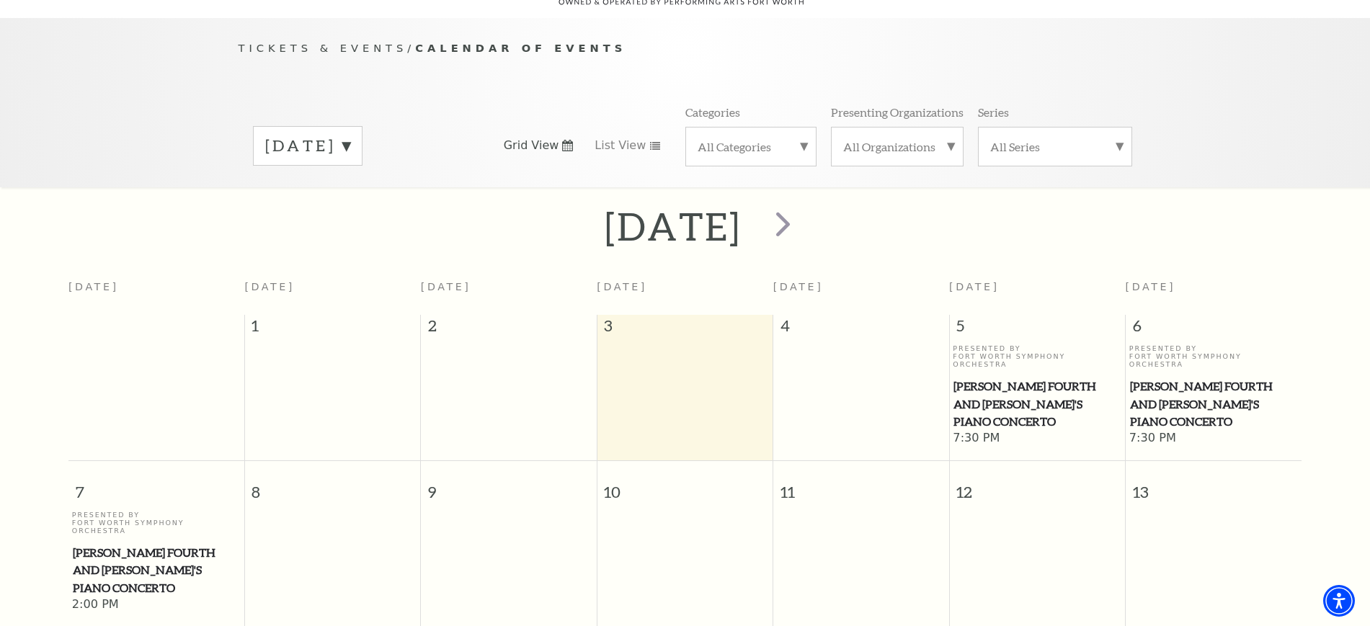
click at [350, 135] on label "[DATE]" at bounding box center [307, 146] width 85 height 22
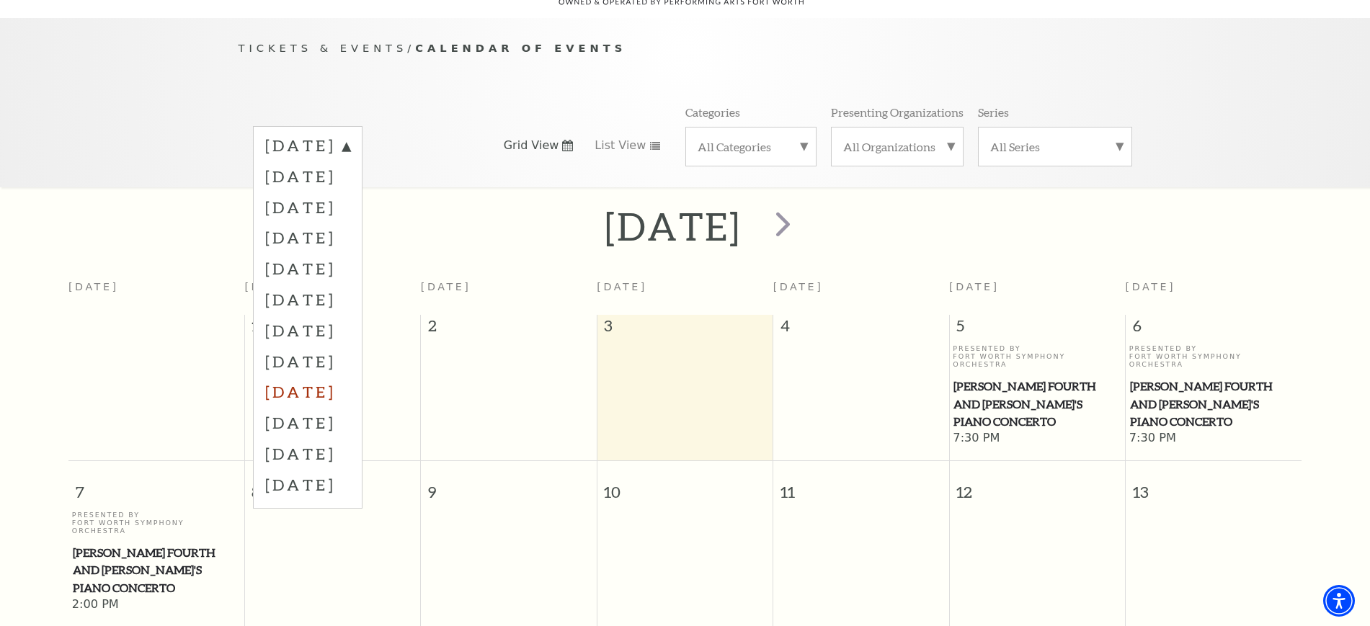
click at [347, 376] on label "[DATE]" at bounding box center [307, 391] width 85 height 31
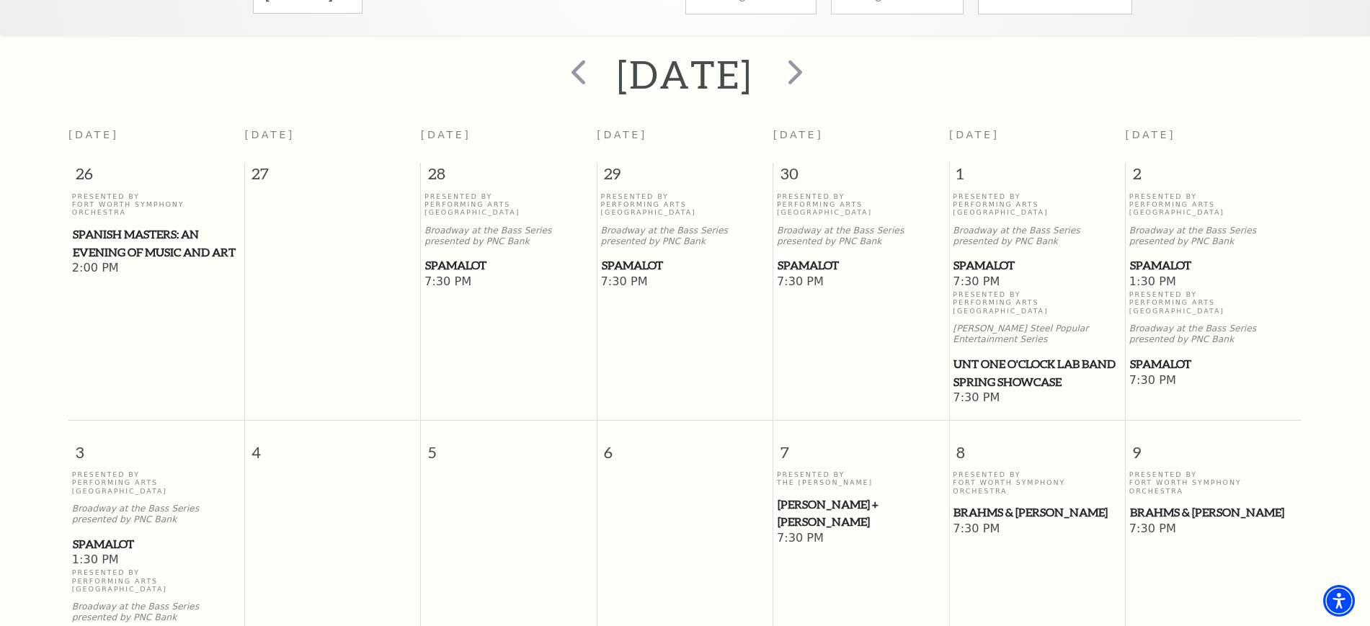
scroll to position [488, 0]
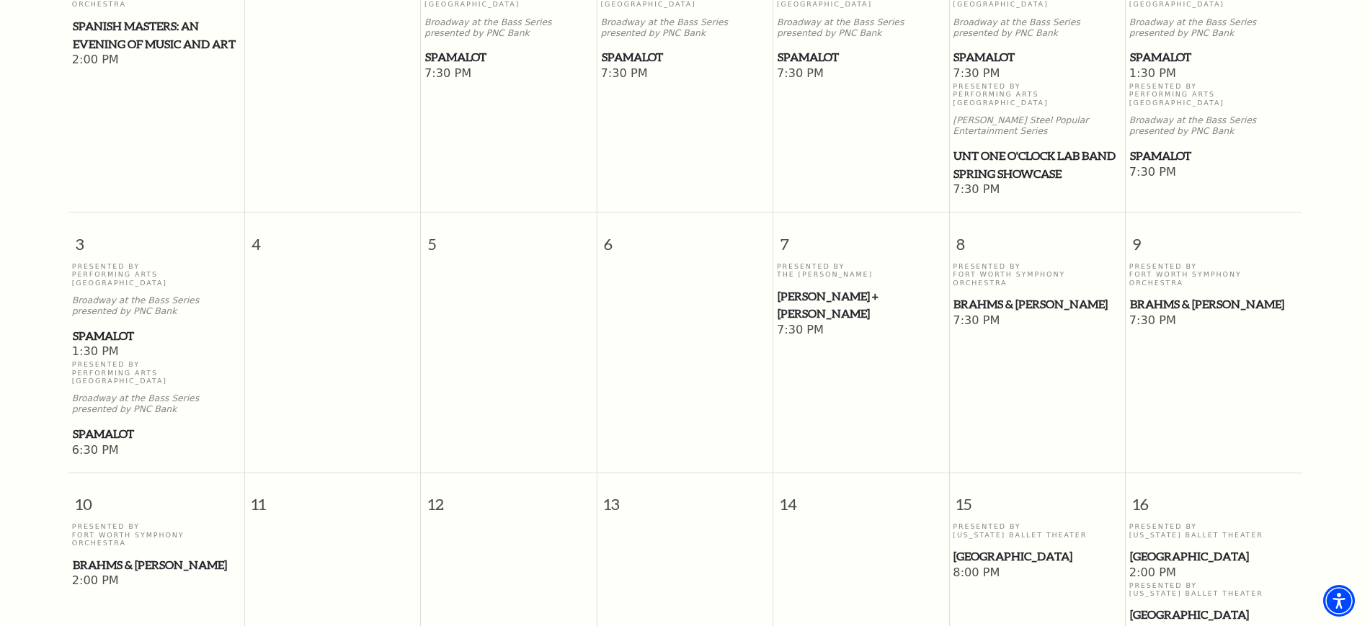
click at [1153, 548] on span "[GEOGRAPHIC_DATA]" at bounding box center [1213, 557] width 167 height 18
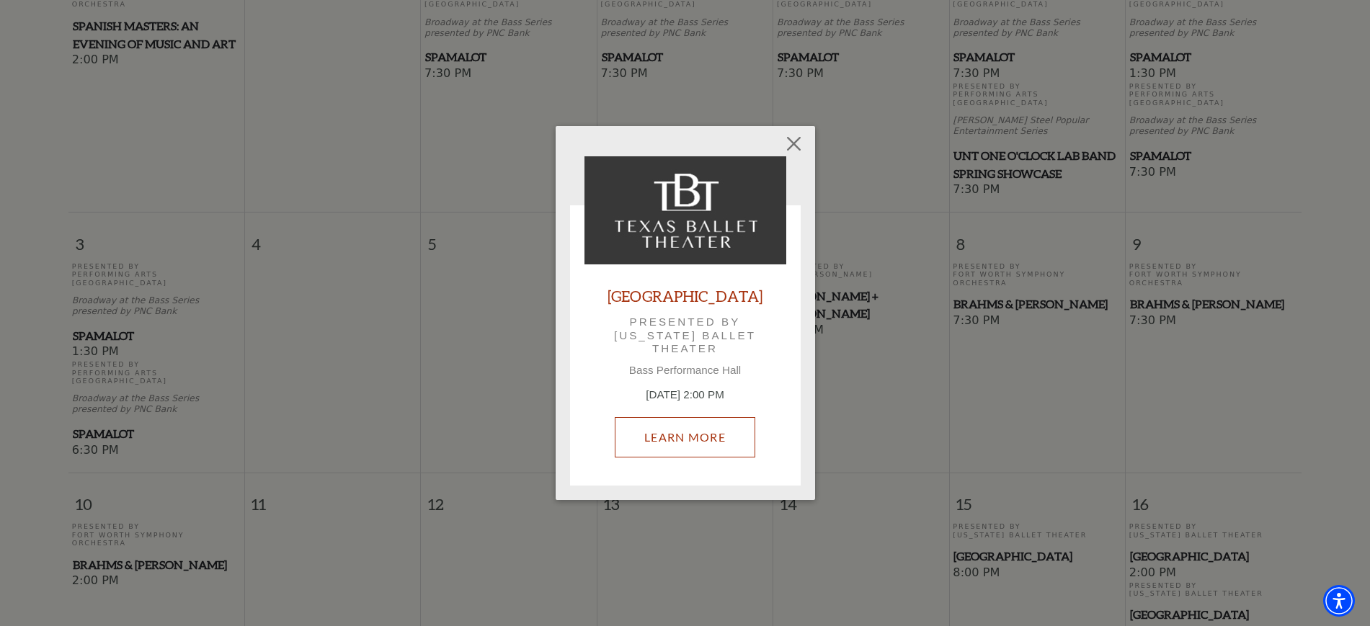
click at [705, 433] on link "Learn More" at bounding box center [685, 437] width 140 height 40
